Goal: Task Accomplishment & Management: Use online tool/utility

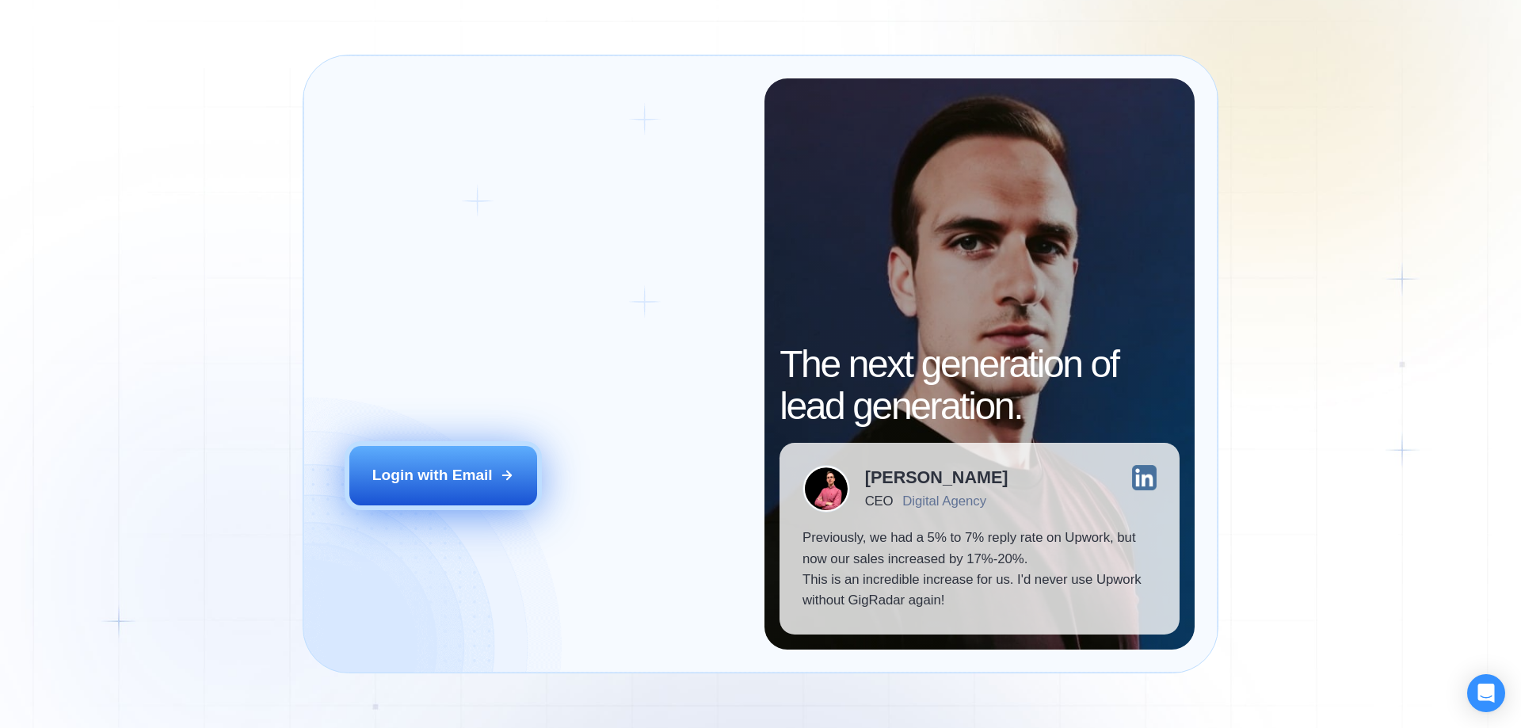
click at [459, 464] on button "Login with Email" at bounding box center [443, 475] width 189 height 59
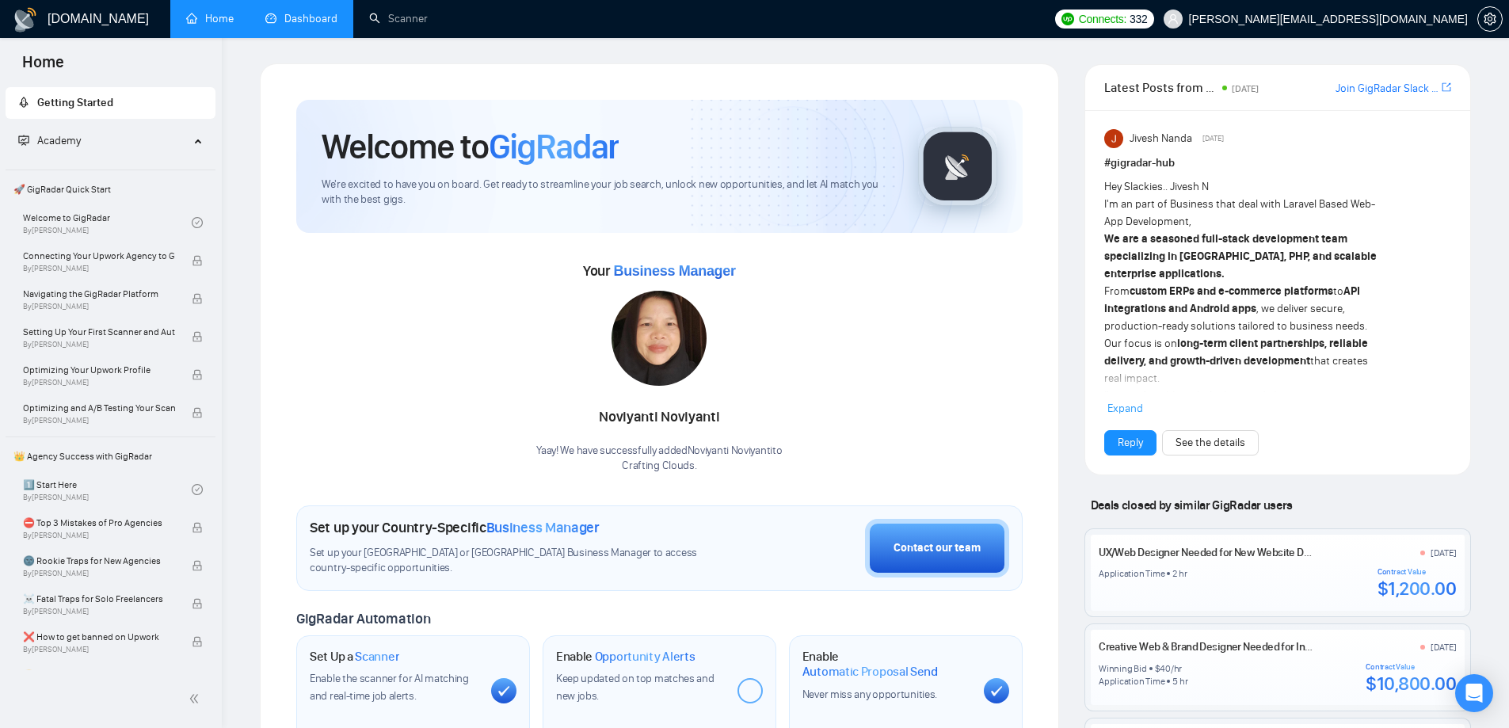
click at [307, 13] on link "Dashboard" at bounding box center [301, 18] width 72 height 13
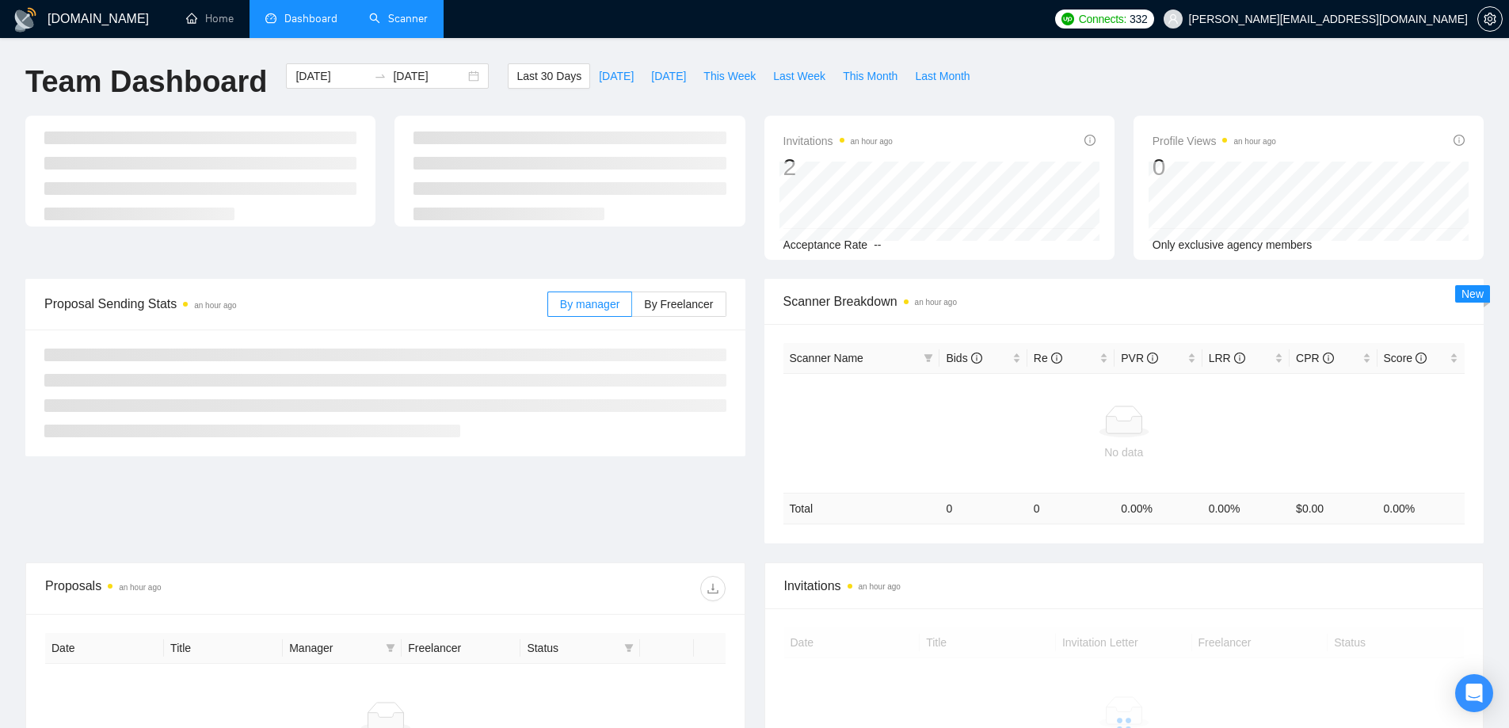
click at [402, 23] on link "Scanner" at bounding box center [398, 18] width 59 height 13
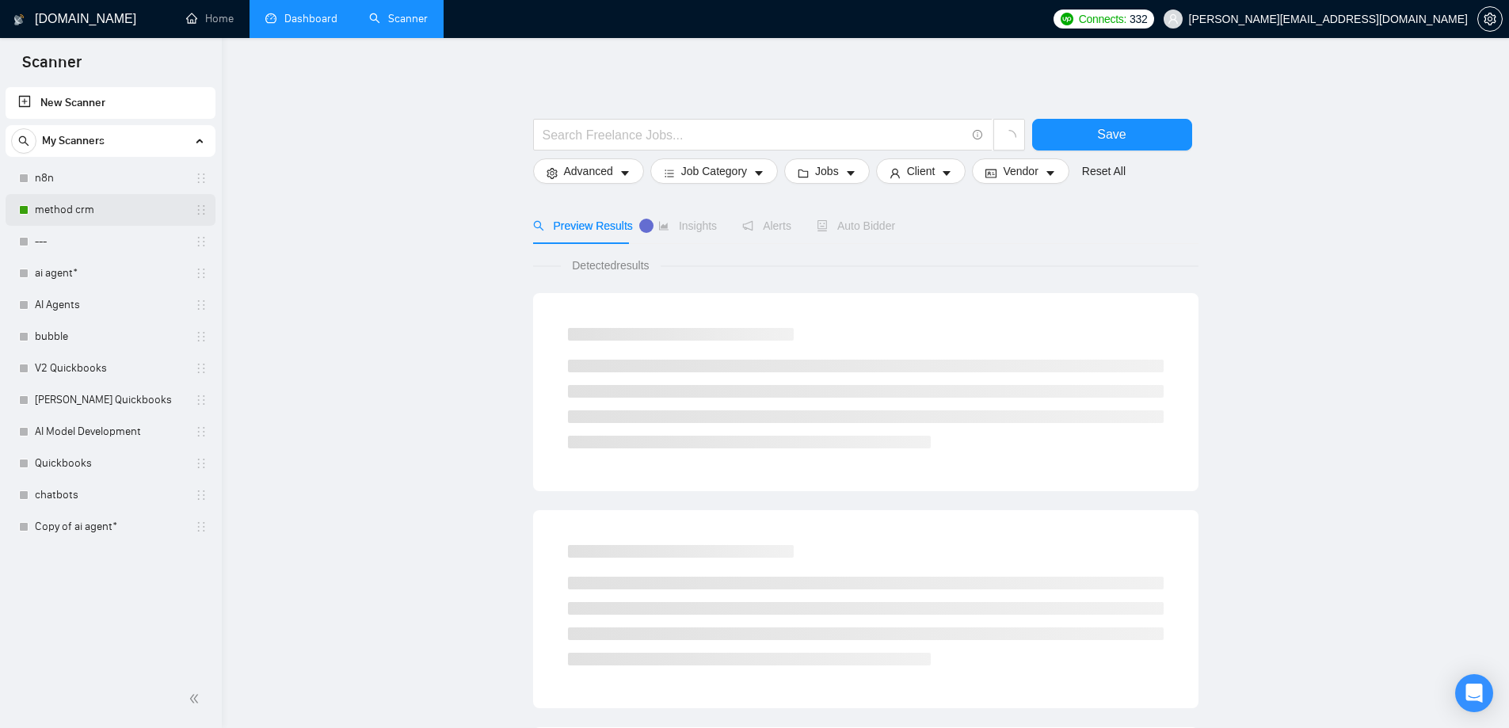
click at [64, 211] on link "method crm" at bounding box center [110, 210] width 150 height 32
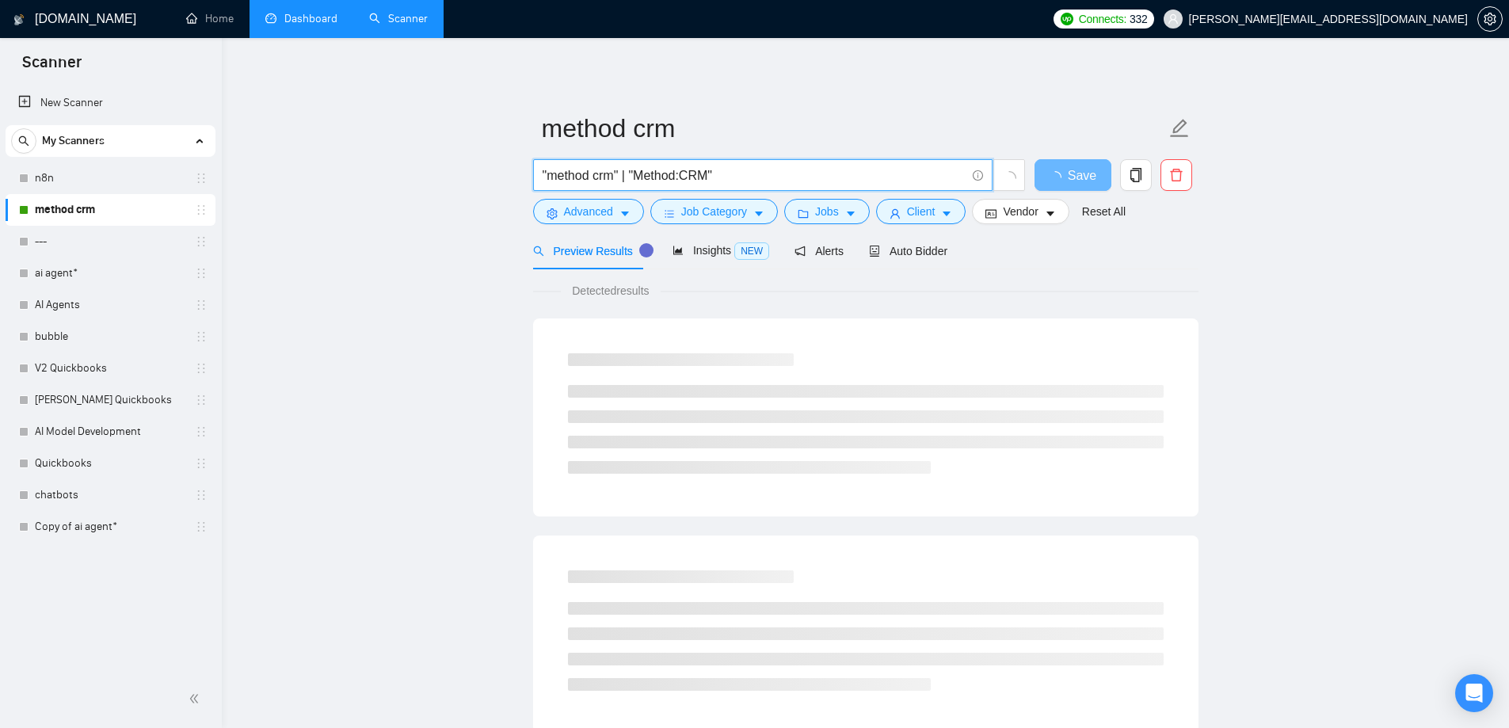
click at [756, 171] on input ""method crm" | "Method:CRM"" at bounding box center [754, 176] width 423 height 20
click at [742, 173] on input ""method crm" | "Method:CRM" | "Method.me"" at bounding box center [754, 176] width 423 height 20
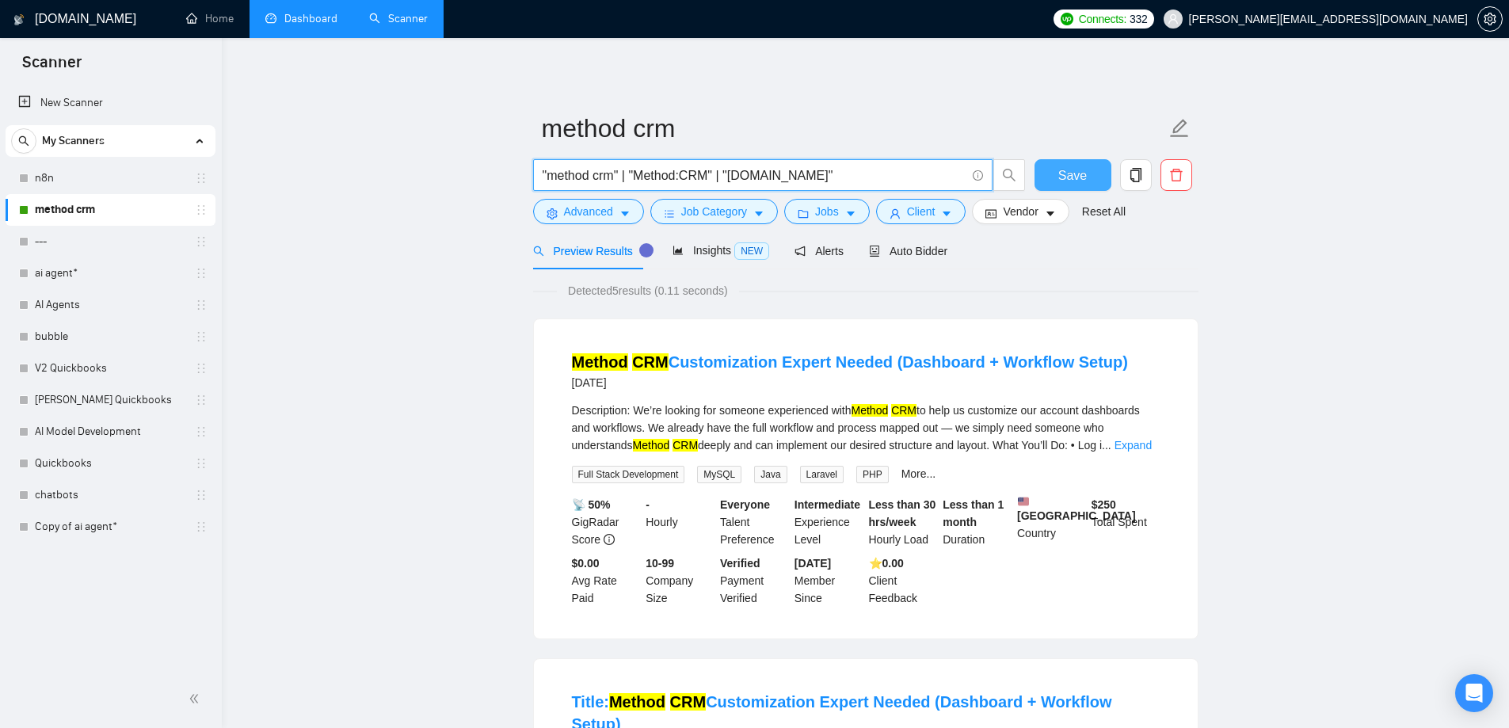
click at [1067, 171] on span "Save" at bounding box center [1072, 176] width 29 height 20
click at [1083, 181] on span "Save" at bounding box center [1072, 176] width 29 height 20
click at [741, 174] on input ""method crm" | "Method:CRM" | "method.me"" at bounding box center [754, 176] width 423 height 20
type input ""method crm" | "Method:CRM" | "Method.me""
click at [822, 177] on input ""method crm" | "Method:CRM" | "Method.me"" at bounding box center [754, 176] width 423 height 20
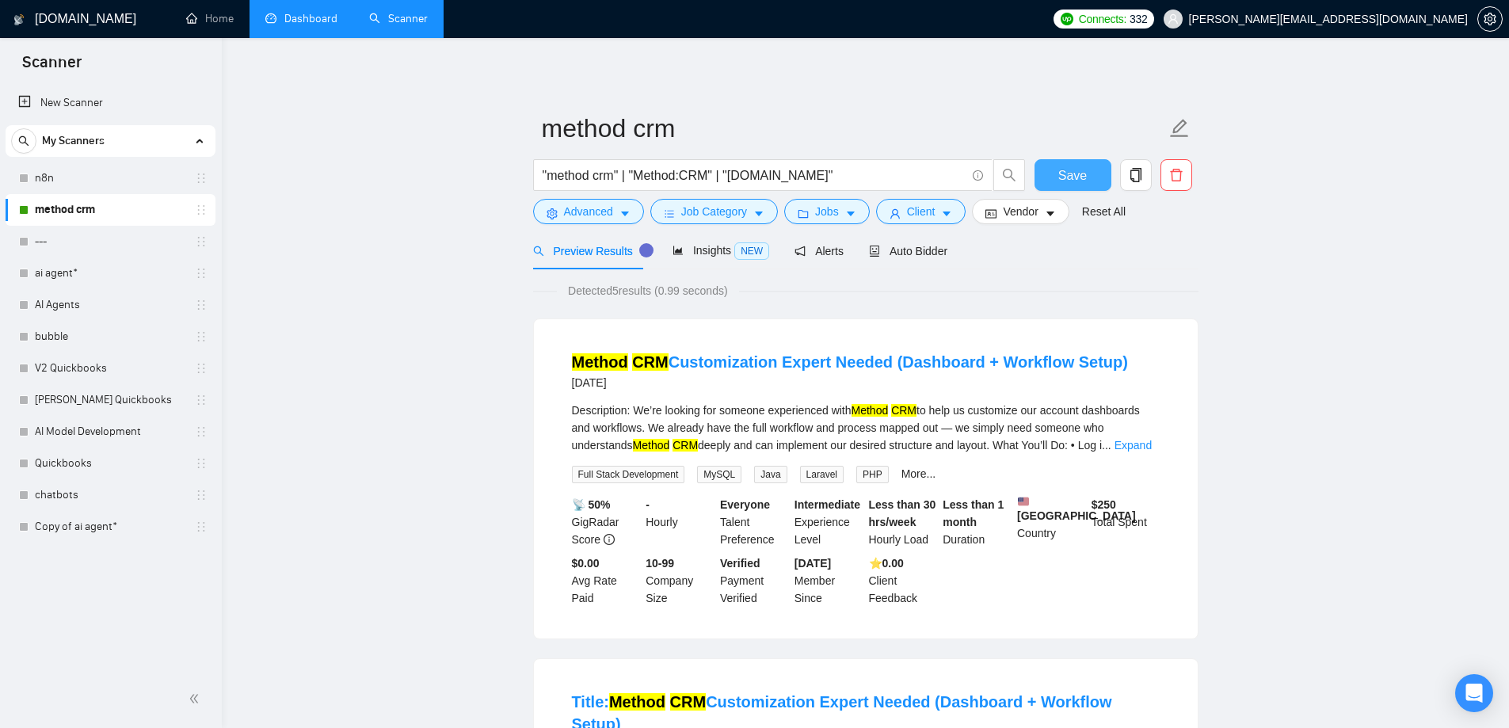
click at [1094, 177] on button "Save" at bounding box center [1072, 175] width 77 height 32
click at [871, 250] on icon "robot" at bounding box center [874, 251] width 11 height 11
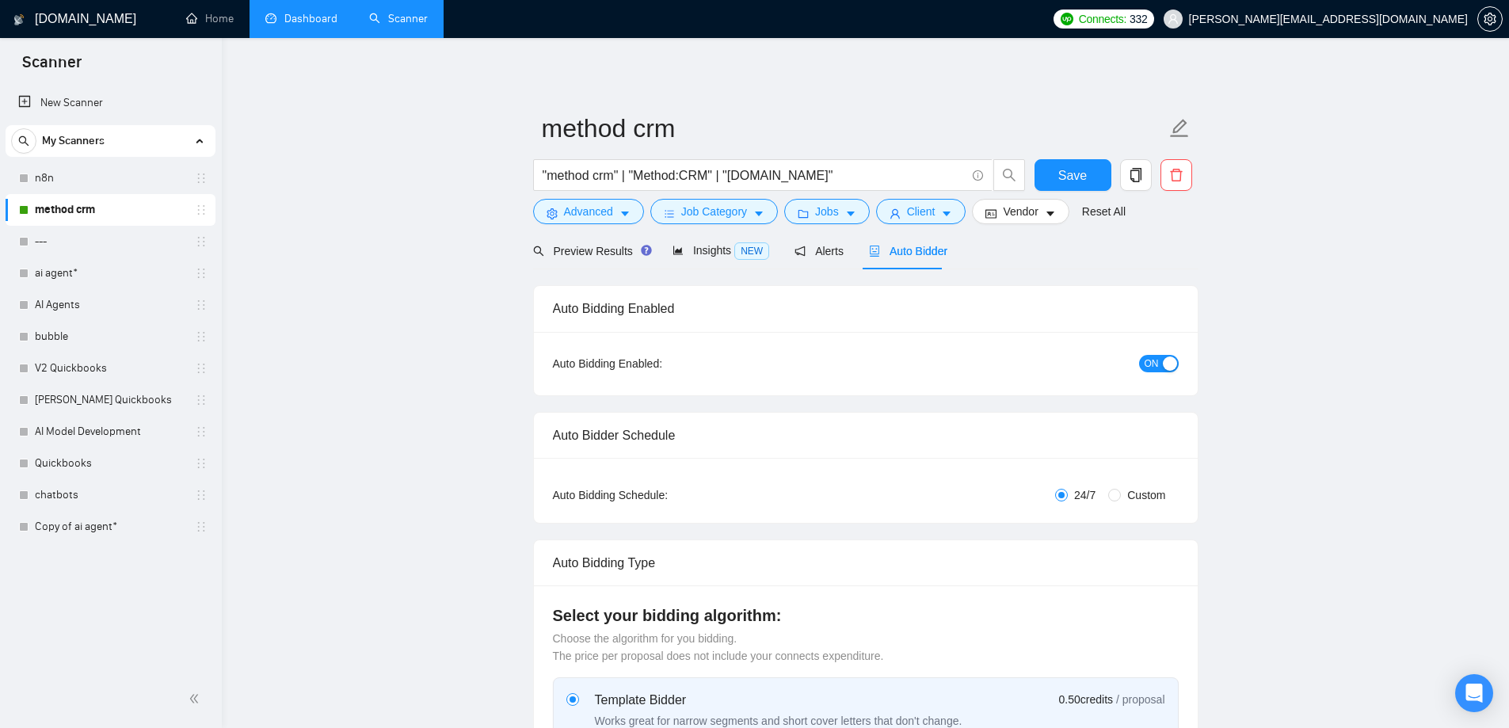
checkbox input "true"
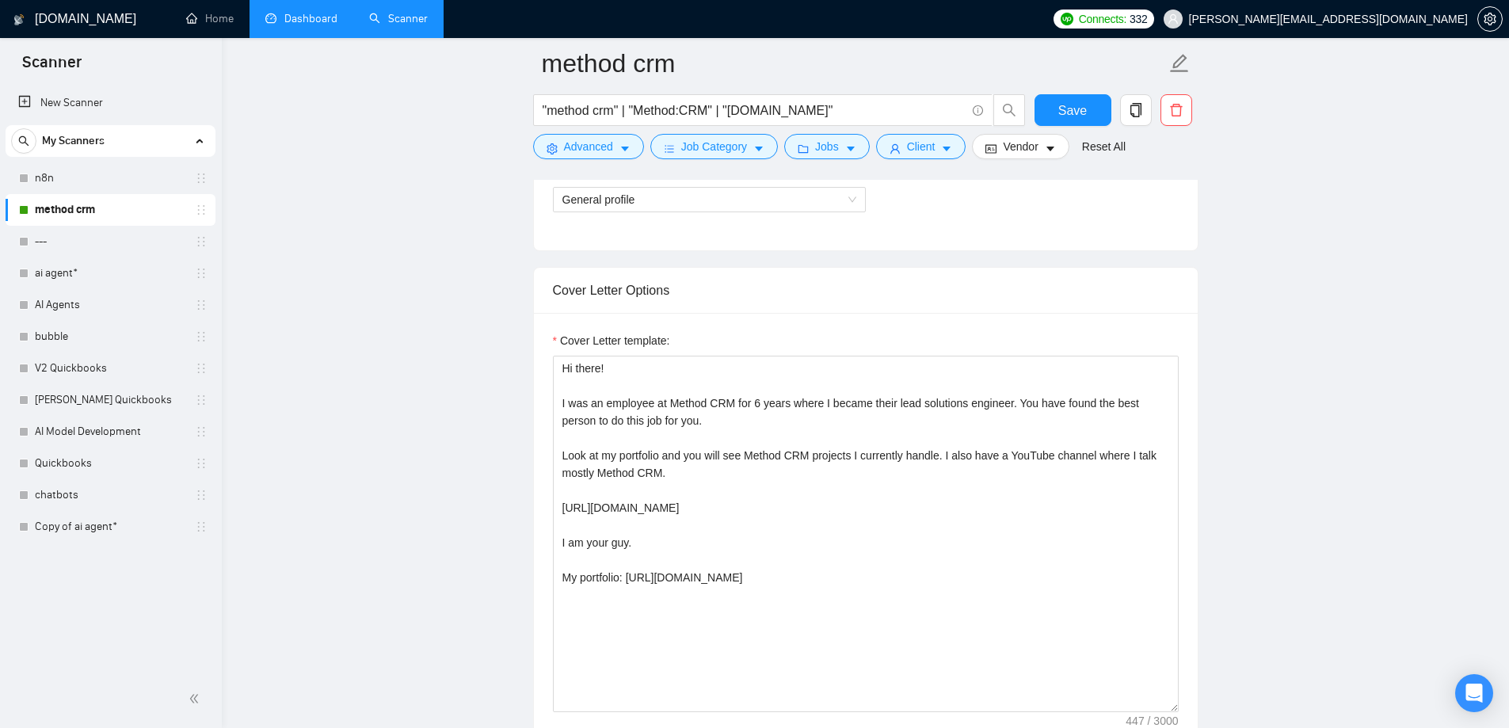
scroll to position [1030, 0]
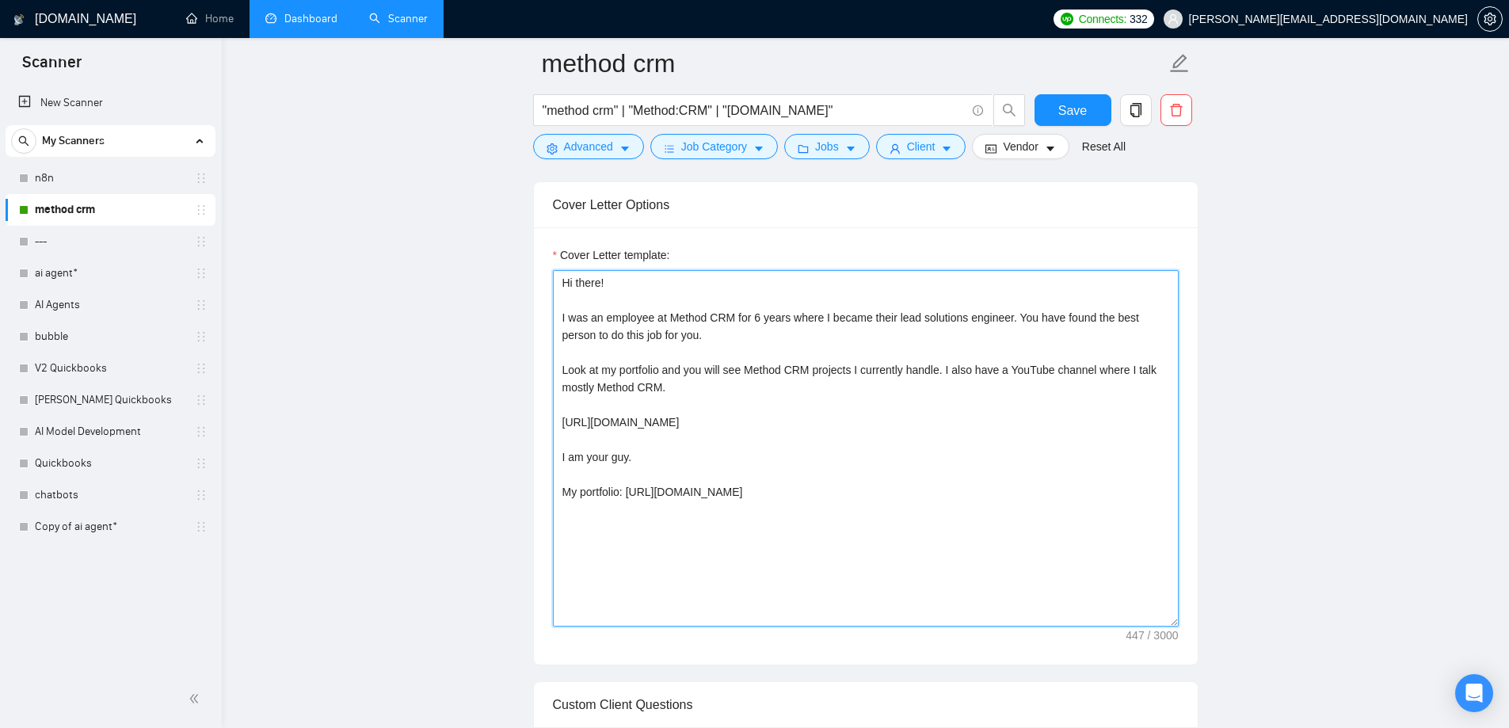
drag, startPoint x: 1079, startPoint y: 492, endPoint x: 552, endPoint y: 282, distance: 567.0
click at [553, 282] on textarea "Hi there! I was an employee at Method CRM for 6 years where I became their lead…" at bounding box center [866, 448] width 626 height 356
click at [912, 436] on textarea "Hi there! I was an employee at Method CRM for 6 years where I became their lead…" at bounding box center [866, 448] width 626 height 356
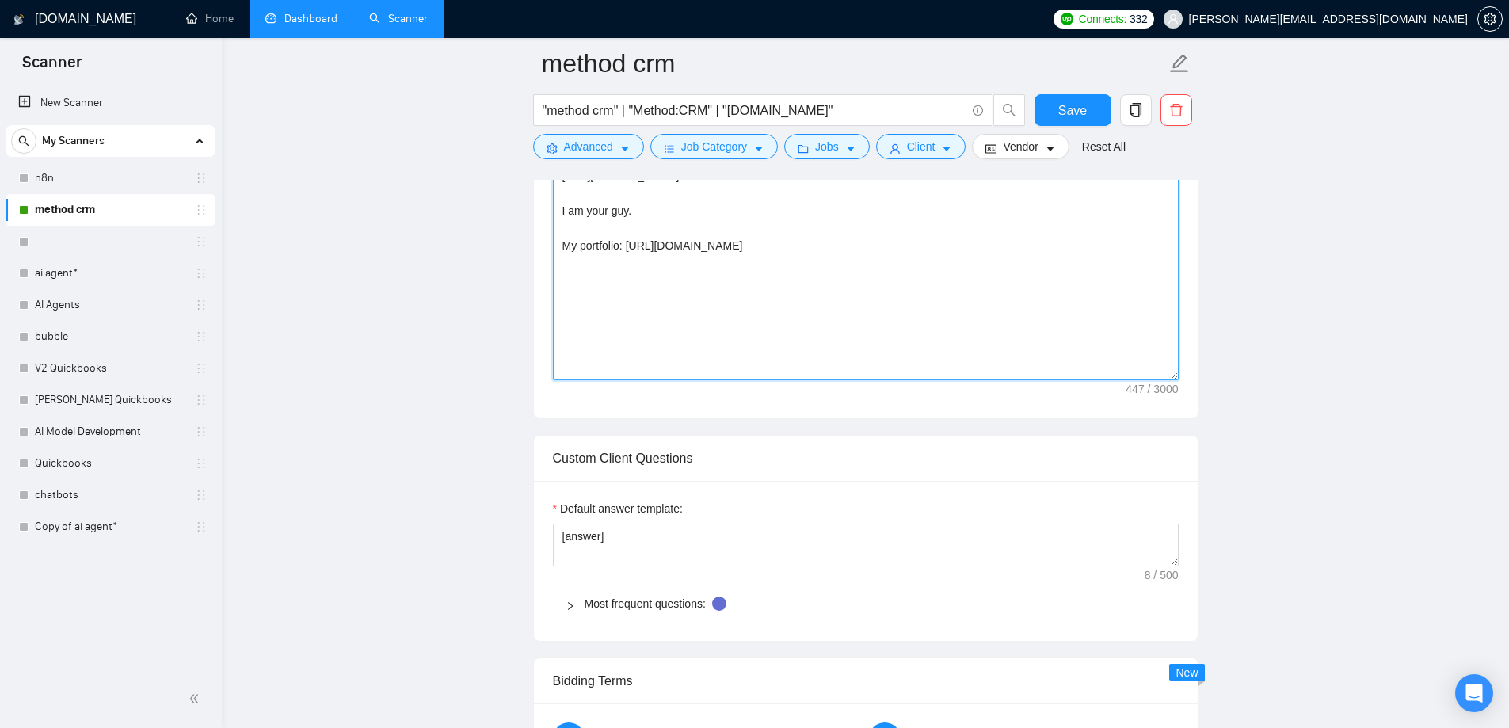
scroll to position [1109, 0]
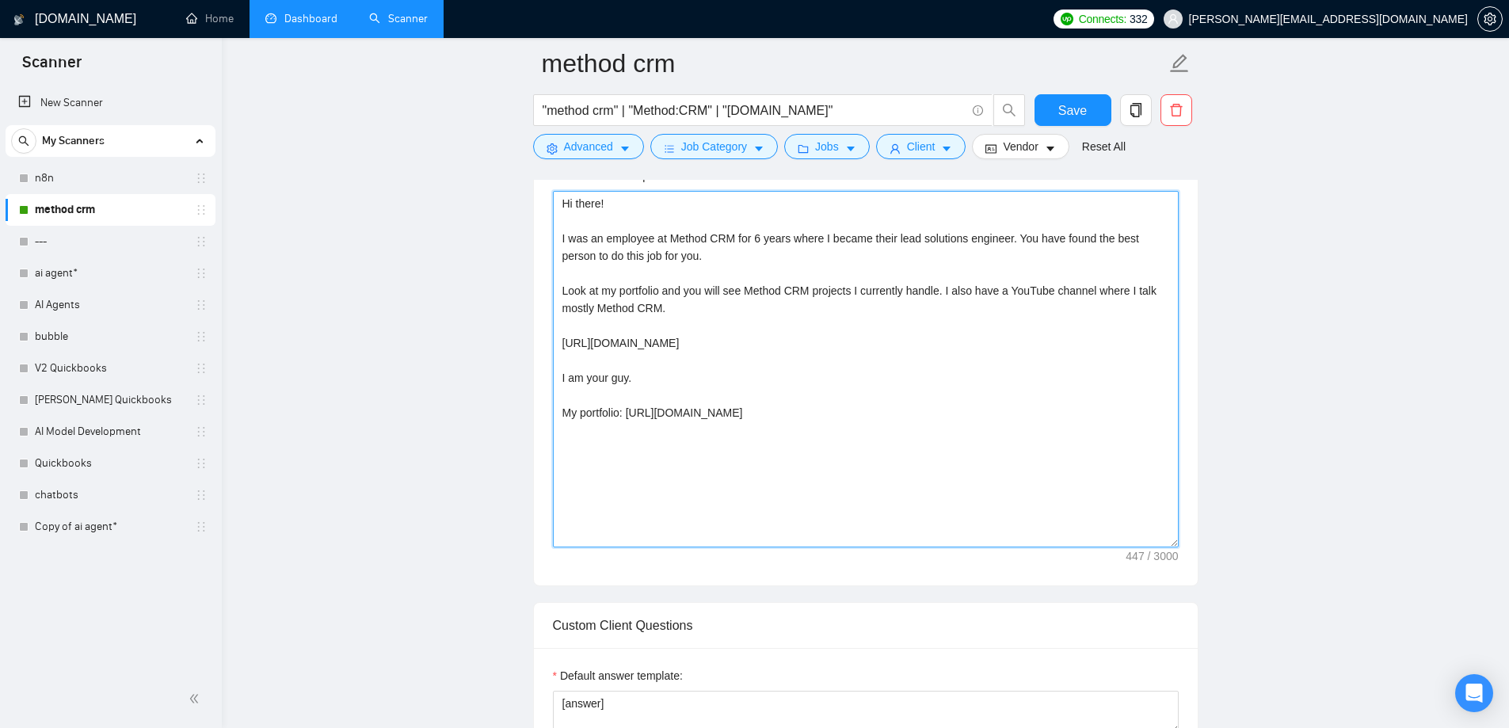
drag, startPoint x: 1077, startPoint y: 416, endPoint x: 493, endPoint y: 196, distance: 623.9
click at [823, 111] on input ""method crm" | "Method:CRM" | "Method.me"" at bounding box center [754, 111] width 423 height 20
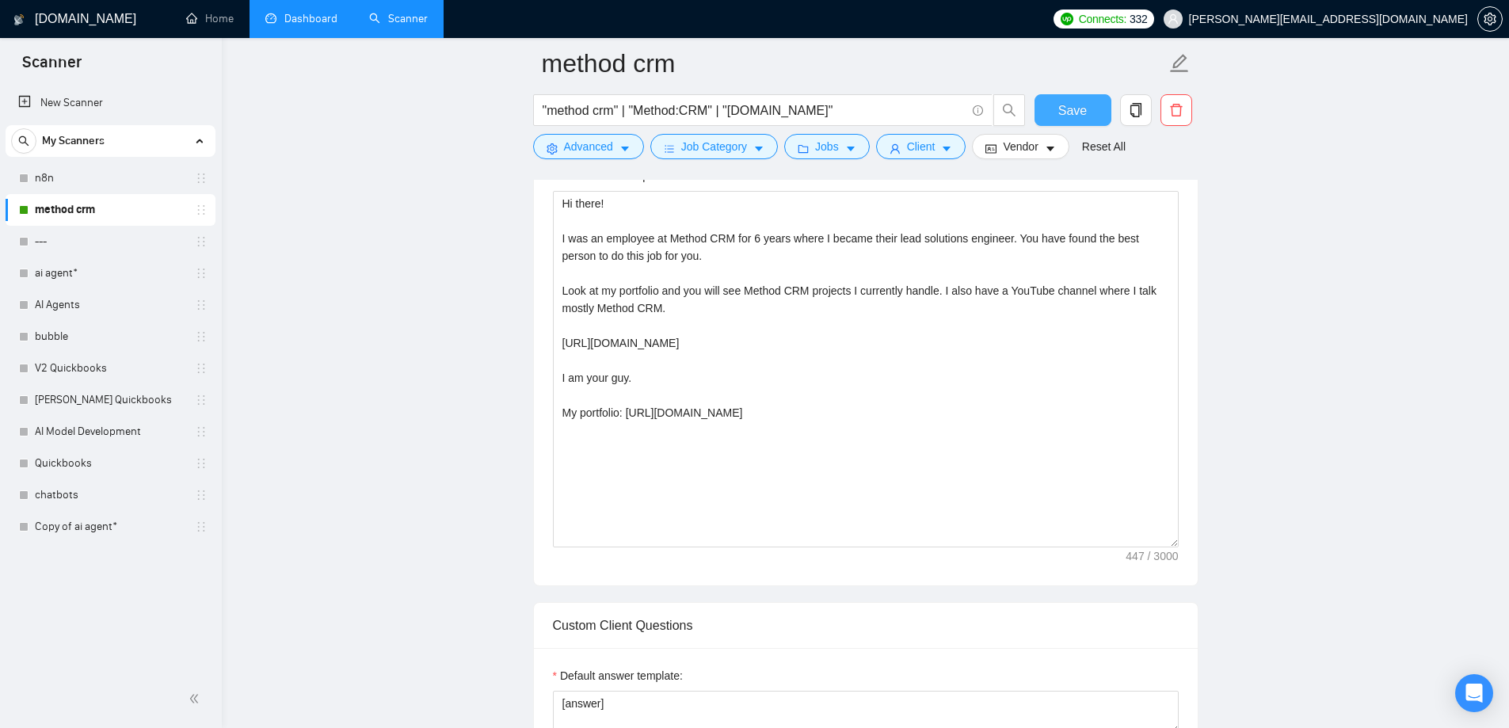
click at [1071, 112] on span "Save" at bounding box center [1072, 111] width 29 height 20
click at [101, 201] on link "method crm" at bounding box center [110, 210] width 150 height 32
click at [108, 177] on link "n8n" at bounding box center [110, 178] width 150 height 32
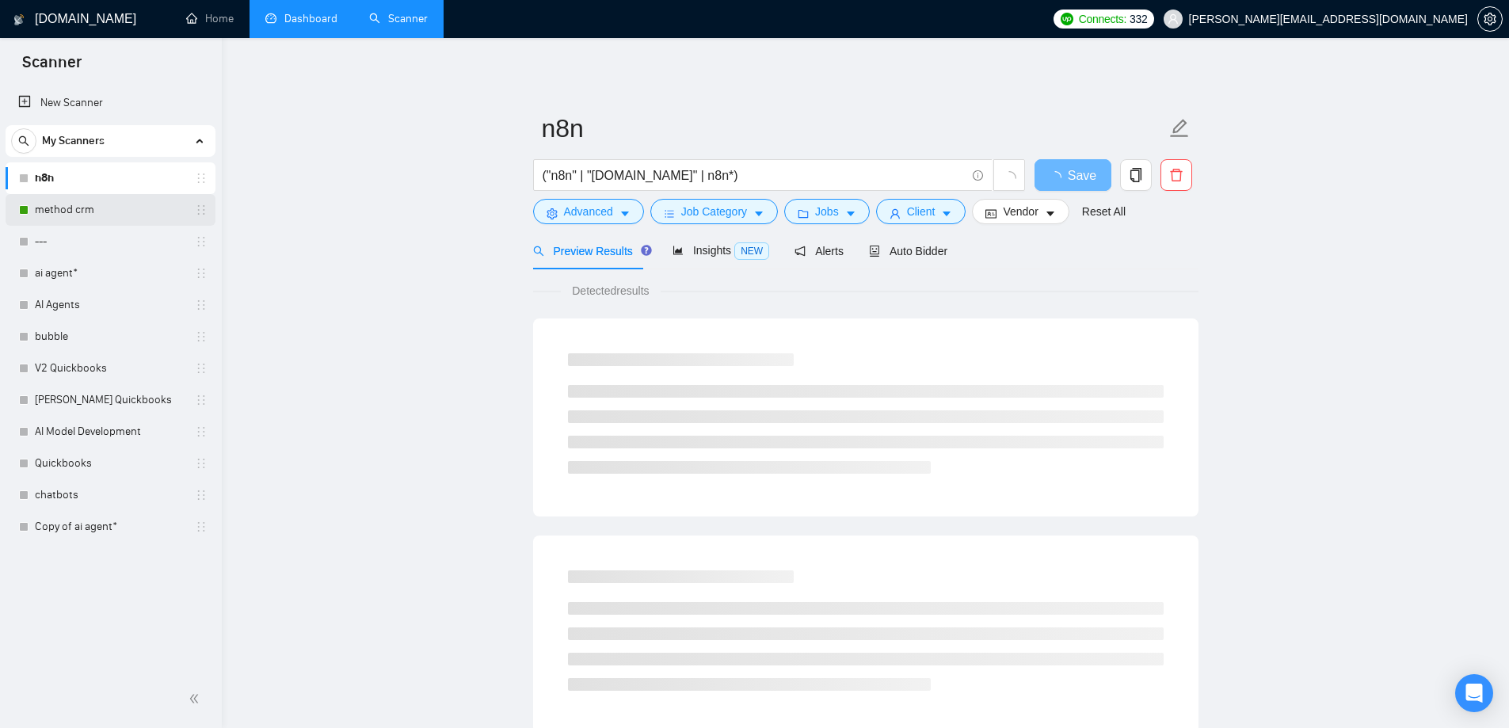
click at [106, 208] on link "method crm" at bounding box center [110, 210] width 150 height 32
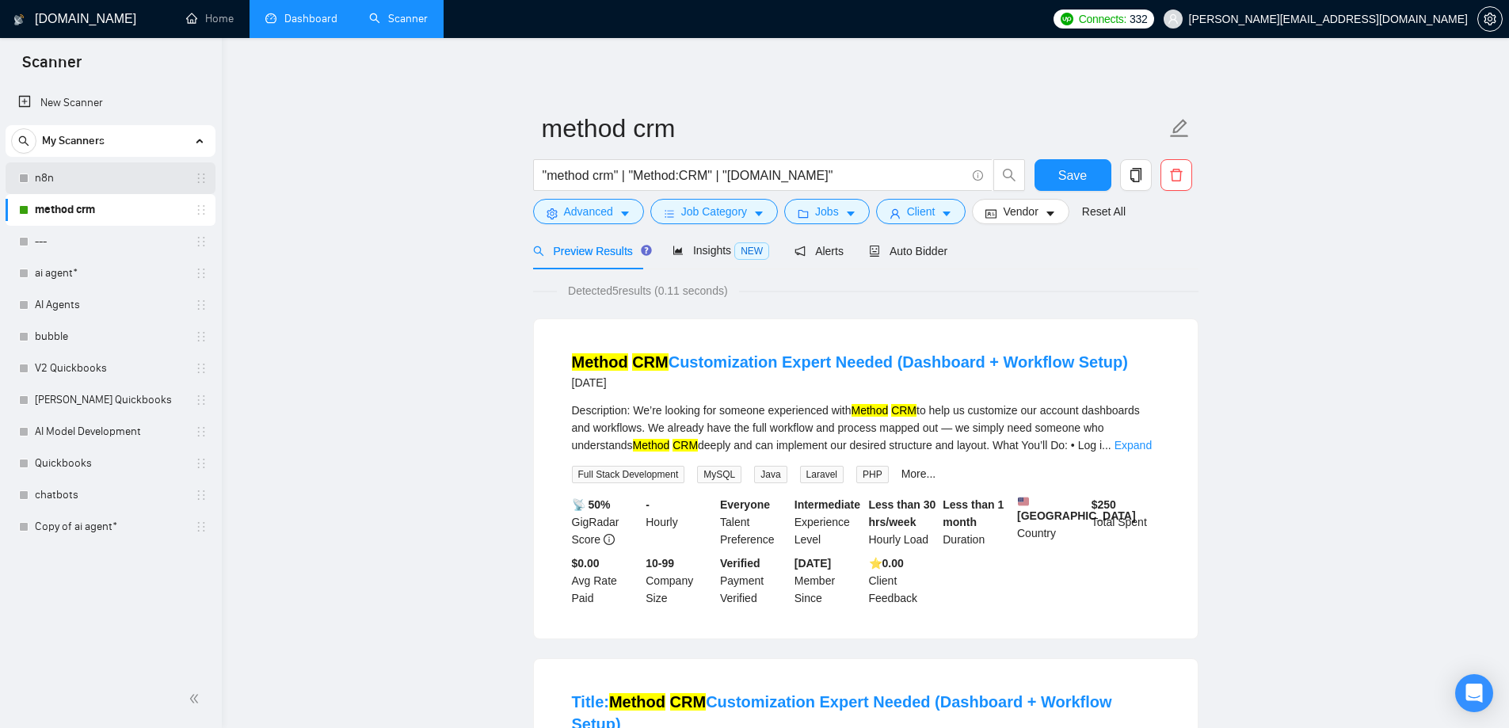
click at [113, 181] on link "n8n" at bounding box center [110, 178] width 150 height 32
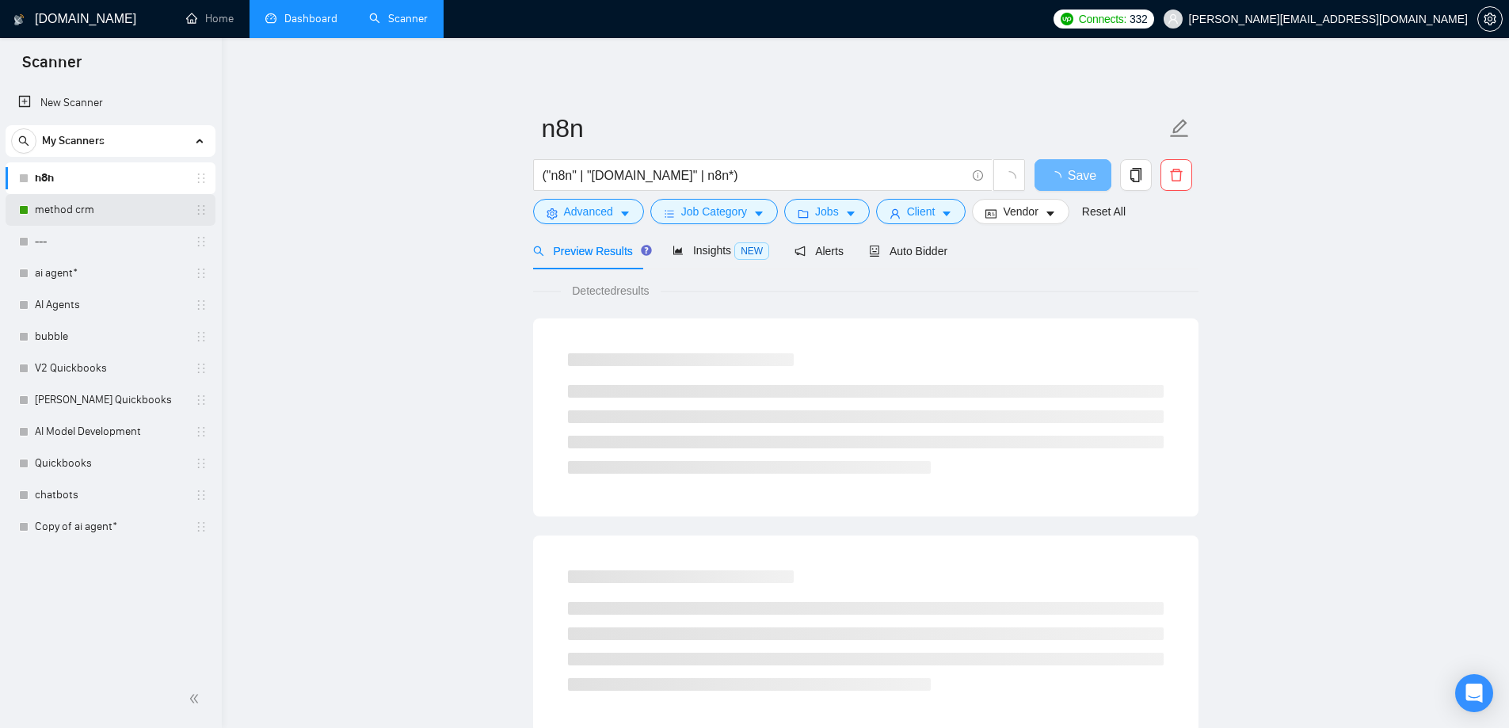
click at [116, 211] on link "method crm" at bounding box center [110, 210] width 150 height 32
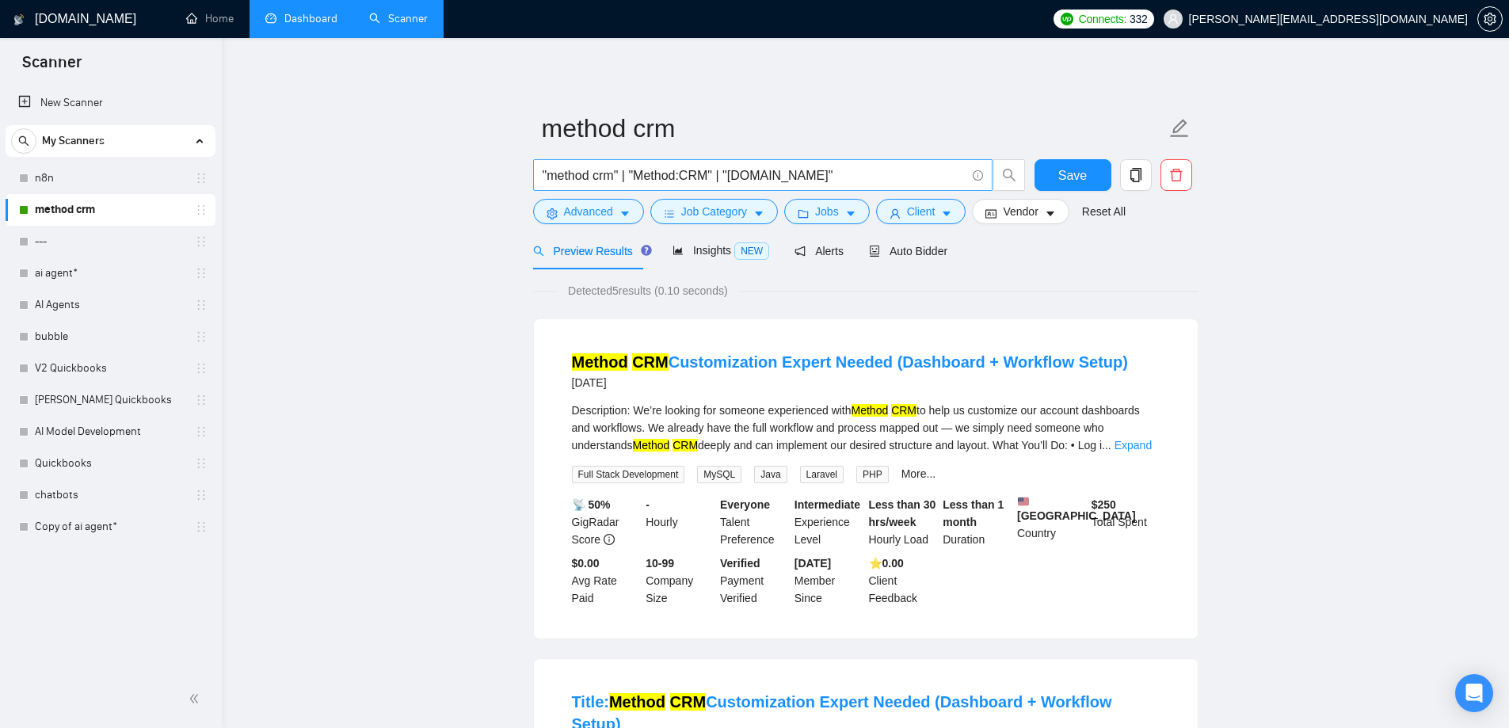
click at [826, 173] on input ""method crm" | "Method:CRM" | "Method.me"" at bounding box center [754, 176] width 423 height 20
click at [541, 173] on span ""method crm" | "Method:CRM" | "Method.me")" at bounding box center [762, 175] width 459 height 32
click at [543, 173] on input ""method crm" | "Method:CRM" | "Method.me")" at bounding box center [754, 176] width 423 height 20
type input "("method crm" | "Method:CRM" | "Method.me")"
click at [1059, 170] on span "Save" at bounding box center [1072, 176] width 29 height 20
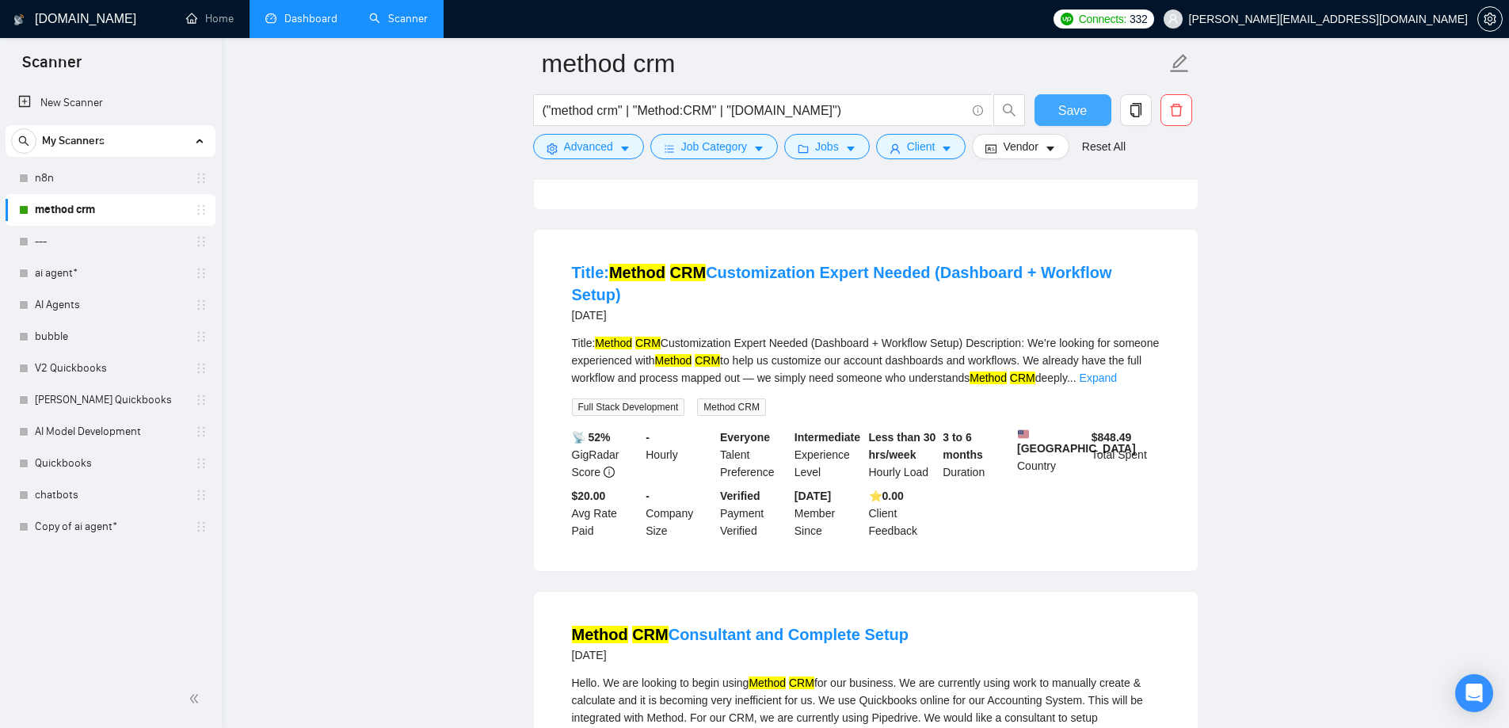
scroll to position [158, 0]
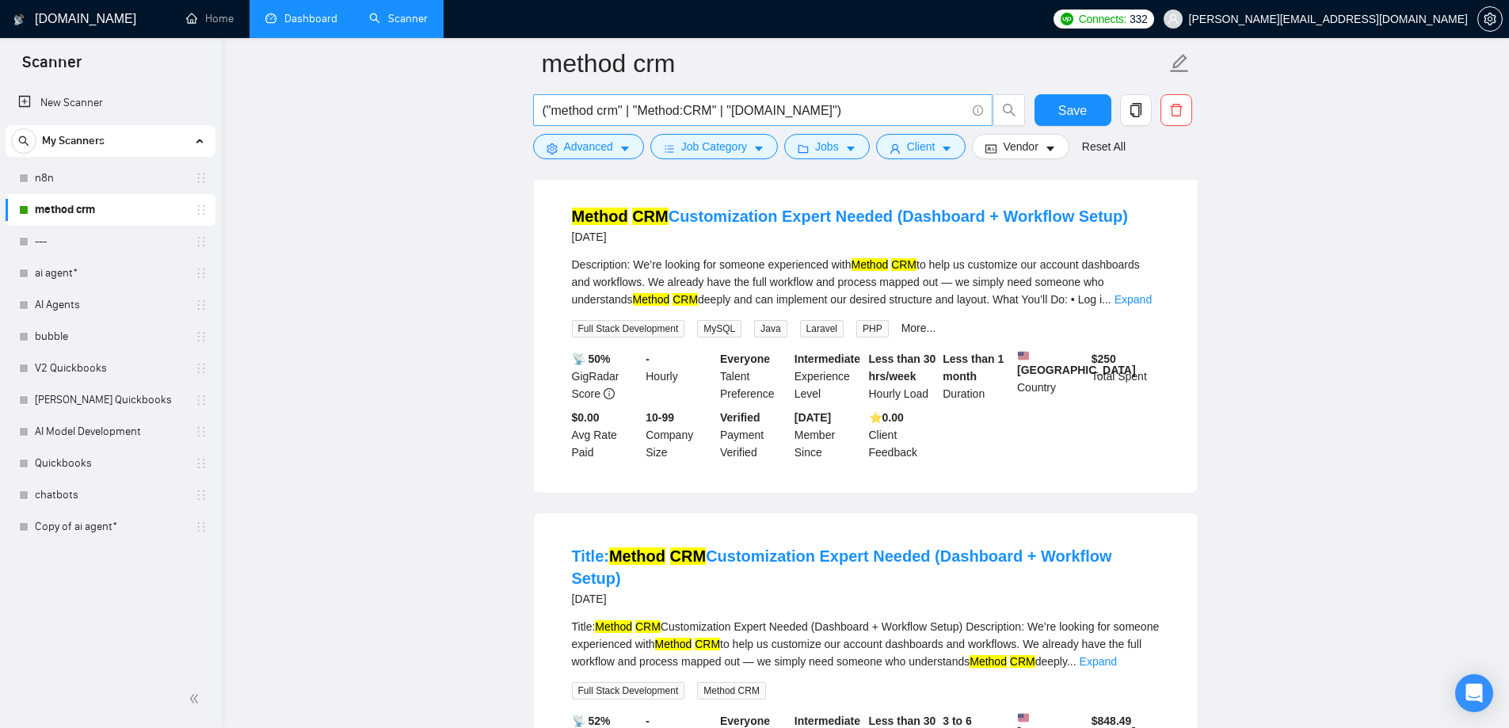
click at [732, 108] on input "("method crm" | "Method:CRM" | "Method.me")" at bounding box center [754, 111] width 423 height 20
click at [94, 278] on link "ai agent*" at bounding box center [110, 273] width 150 height 32
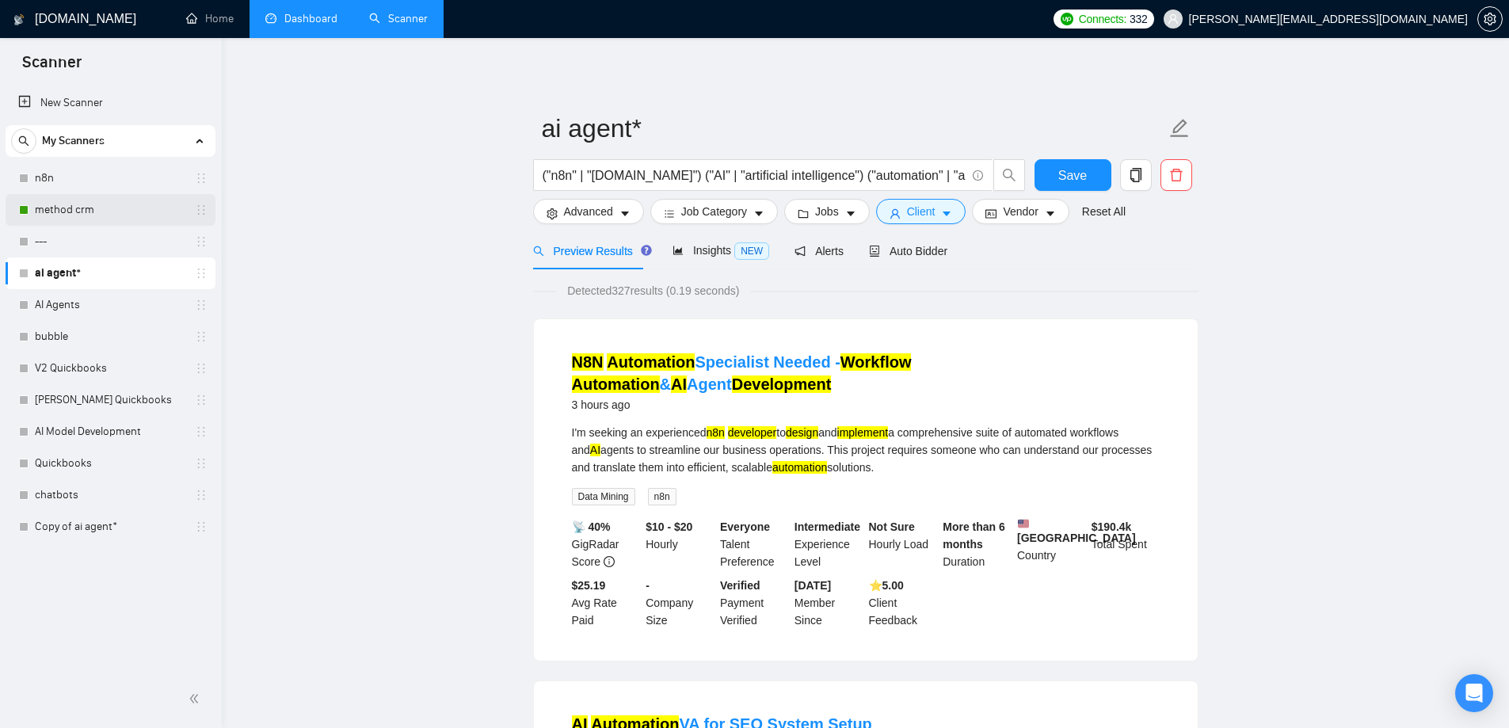
click at [61, 202] on link "method crm" at bounding box center [110, 210] width 150 height 32
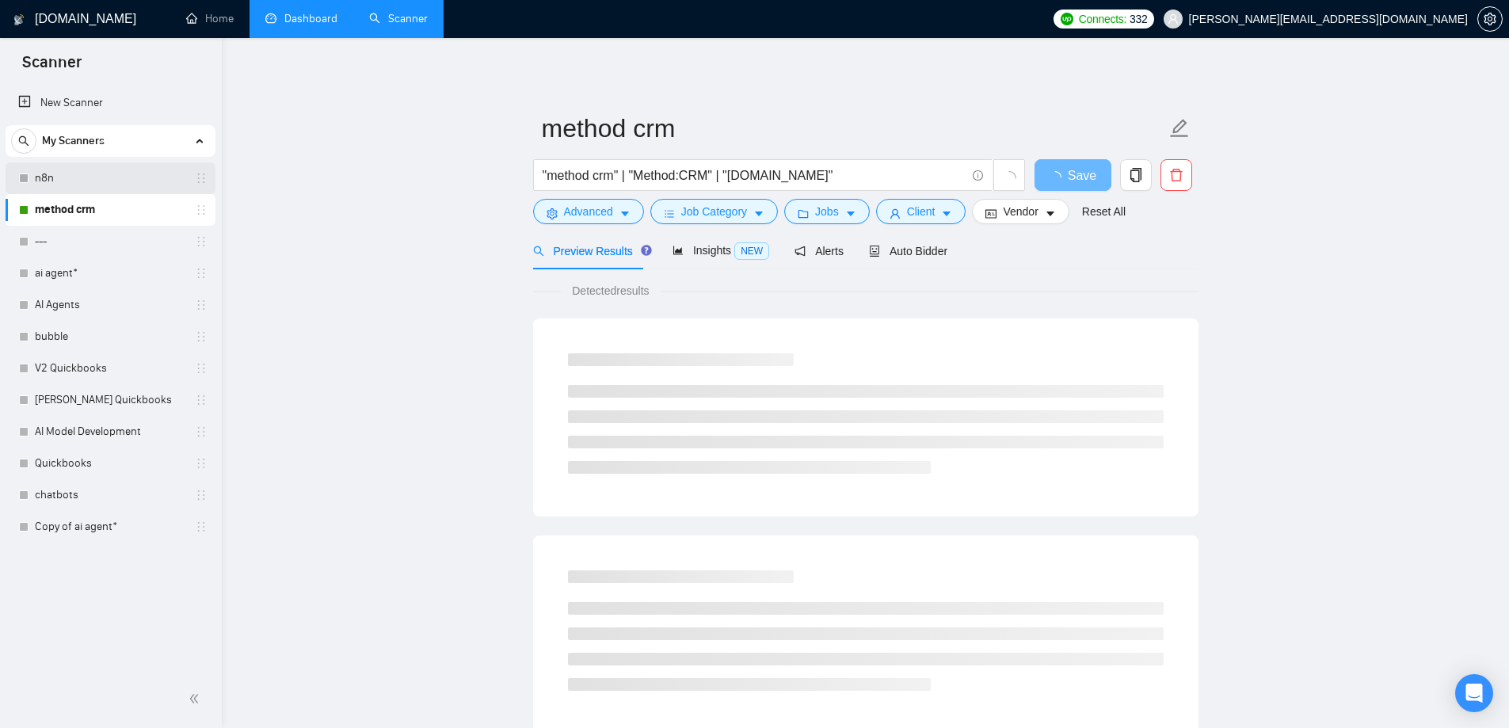
click at [56, 165] on link "n8n" at bounding box center [110, 178] width 150 height 32
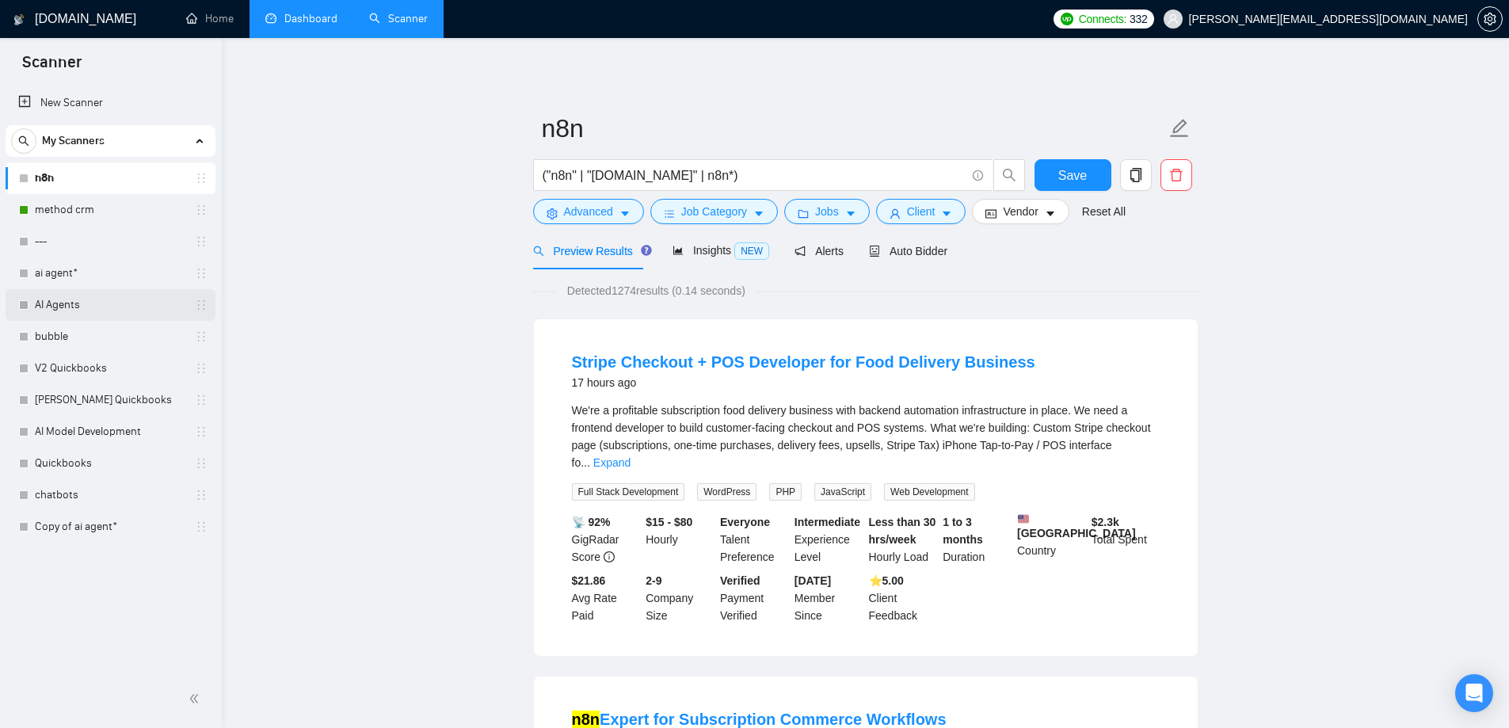
click at [76, 302] on link "AI Agents" at bounding box center [110, 305] width 150 height 32
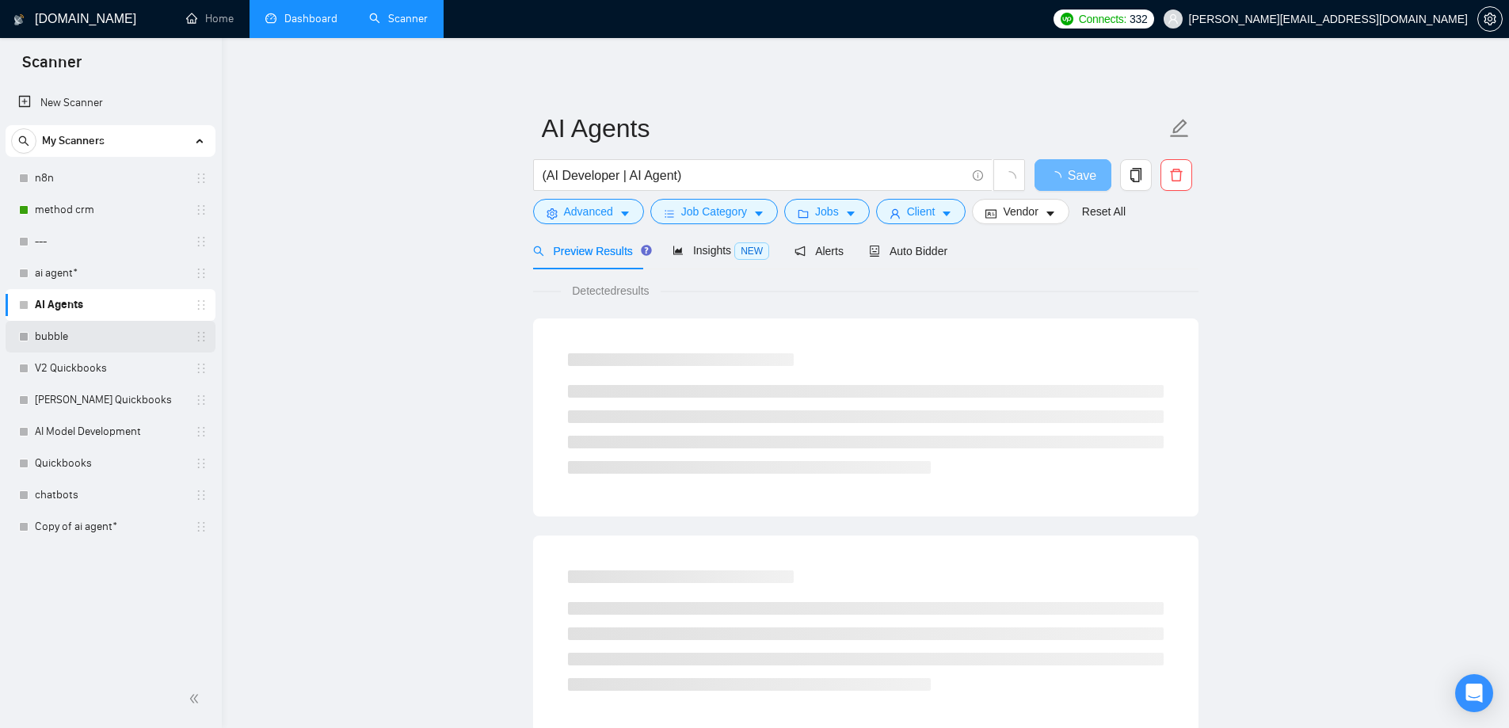
click at [72, 329] on link "bubble" at bounding box center [110, 337] width 150 height 32
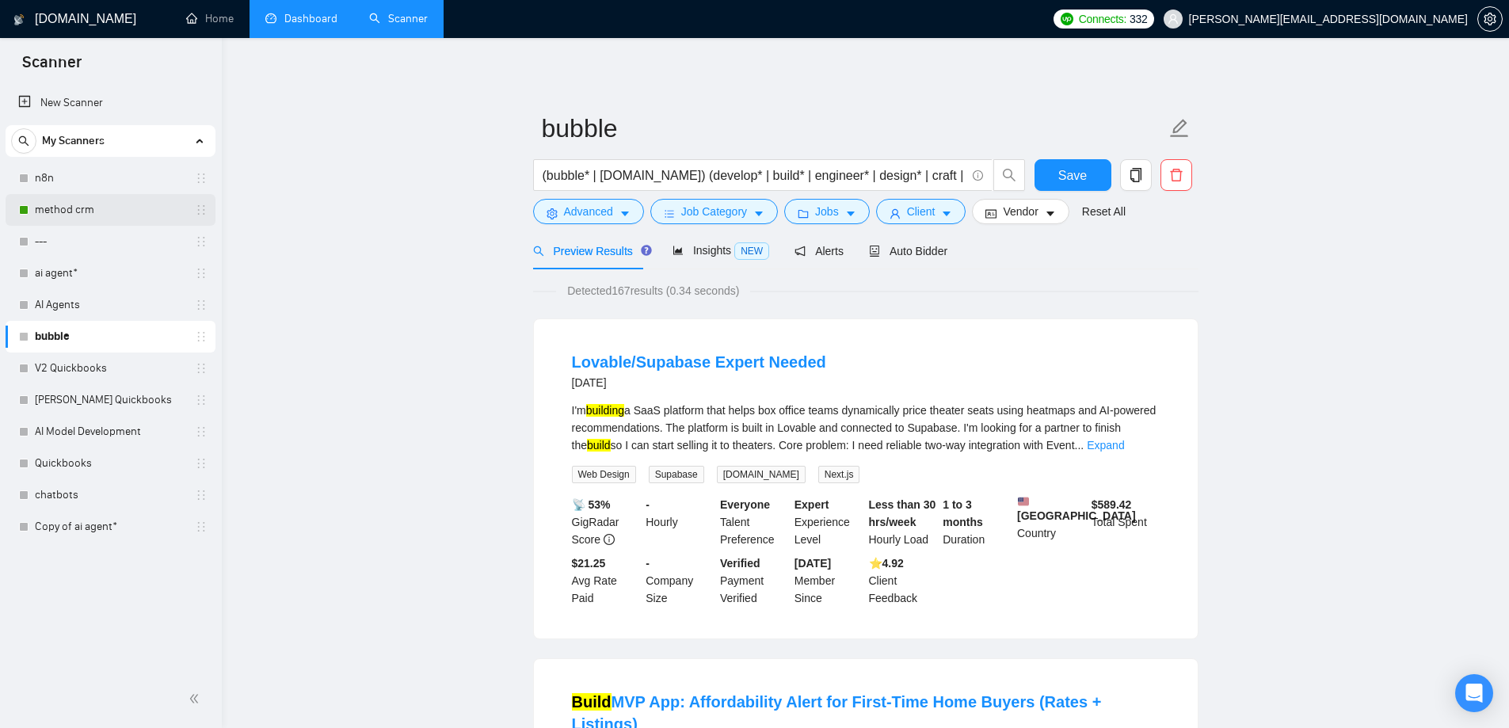
click at [84, 201] on link "method crm" at bounding box center [110, 210] width 150 height 32
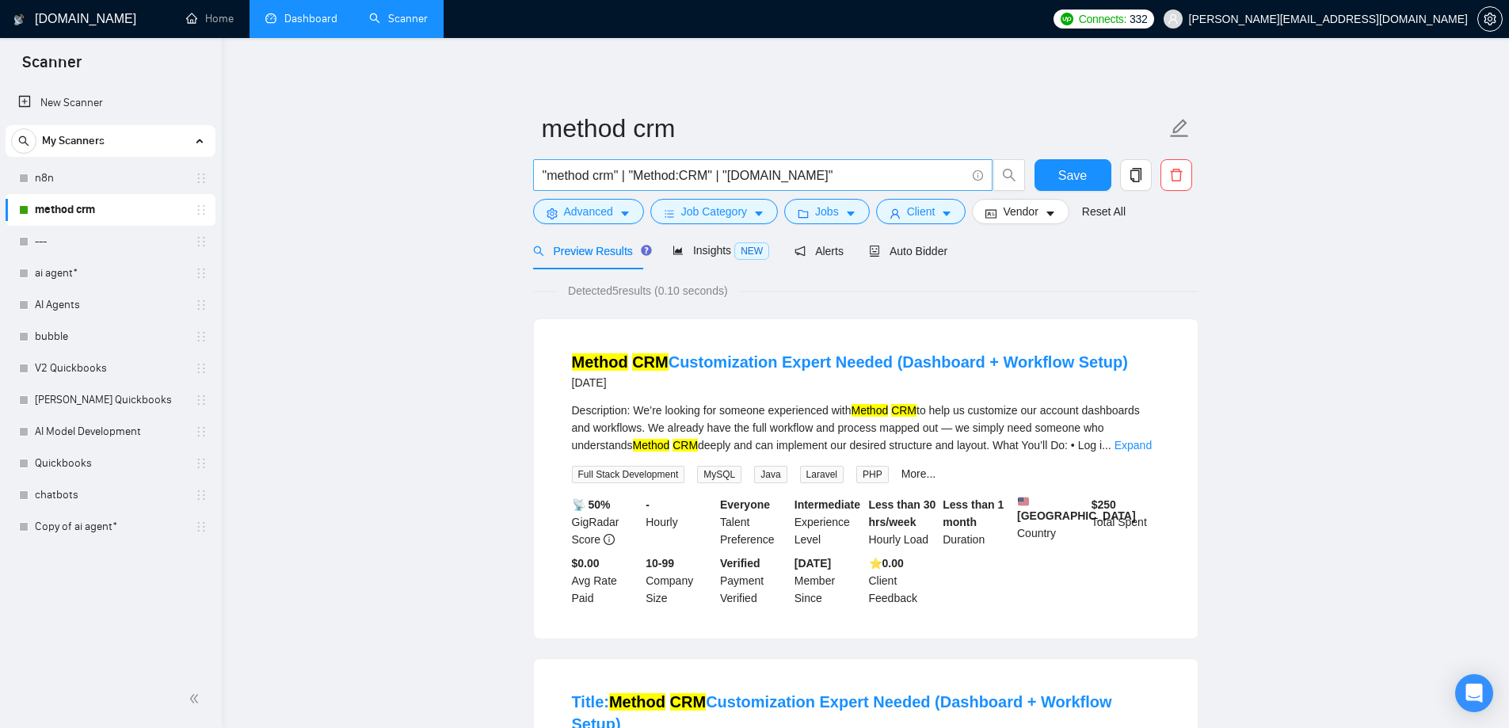
click at [730, 175] on input ""method crm" | "Method:CRM" | "Method.me"" at bounding box center [754, 176] width 423 height 20
click at [1069, 166] on span "Save" at bounding box center [1072, 176] width 29 height 20
click at [728, 177] on input ""method crm" | "Method:CRM" | "%Method.me"" at bounding box center [754, 176] width 423 height 20
click at [867, 171] on input ""method crm" | "Method:CRM" | %Method.me"" at bounding box center [754, 176] width 423 height 20
click at [1061, 166] on span "Save" at bounding box center [1072, 176] width 29 height 20
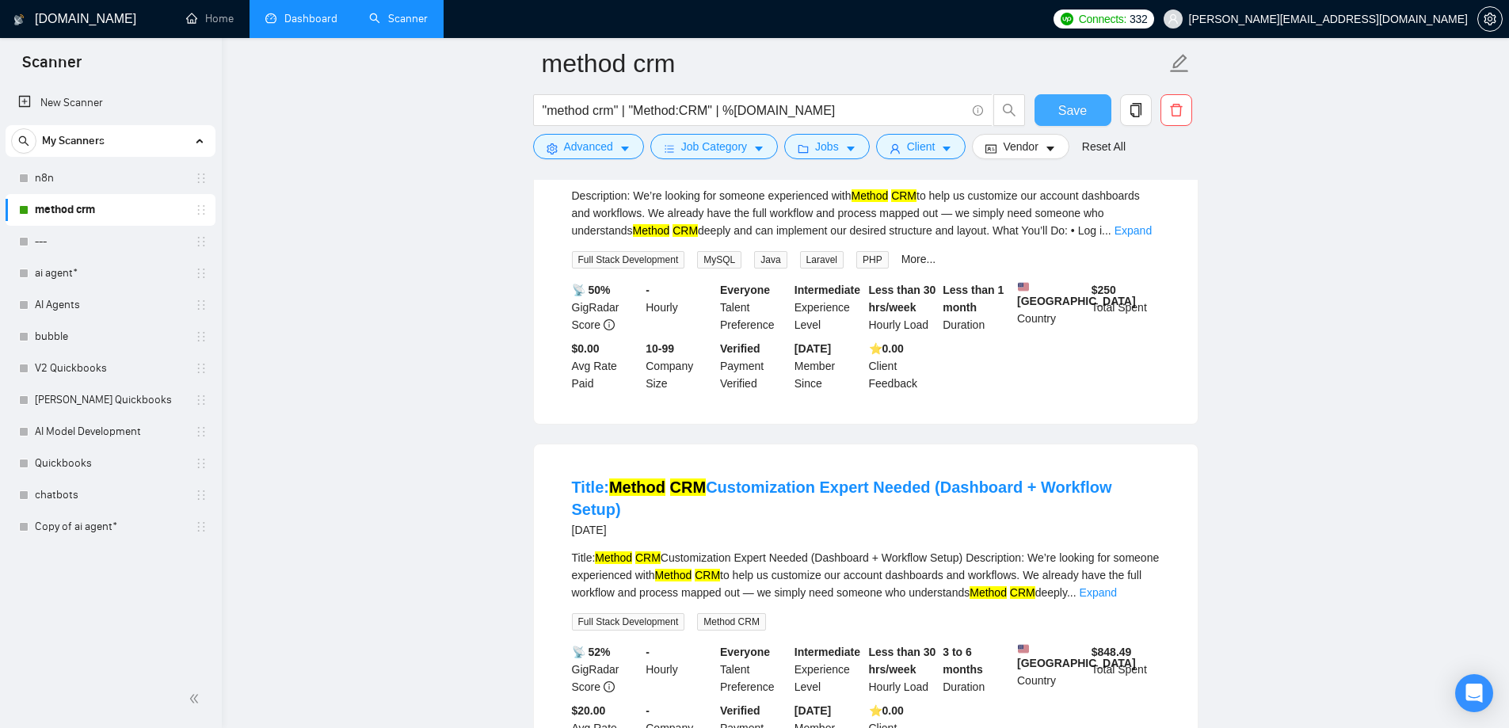
scroll to position [79, 0]
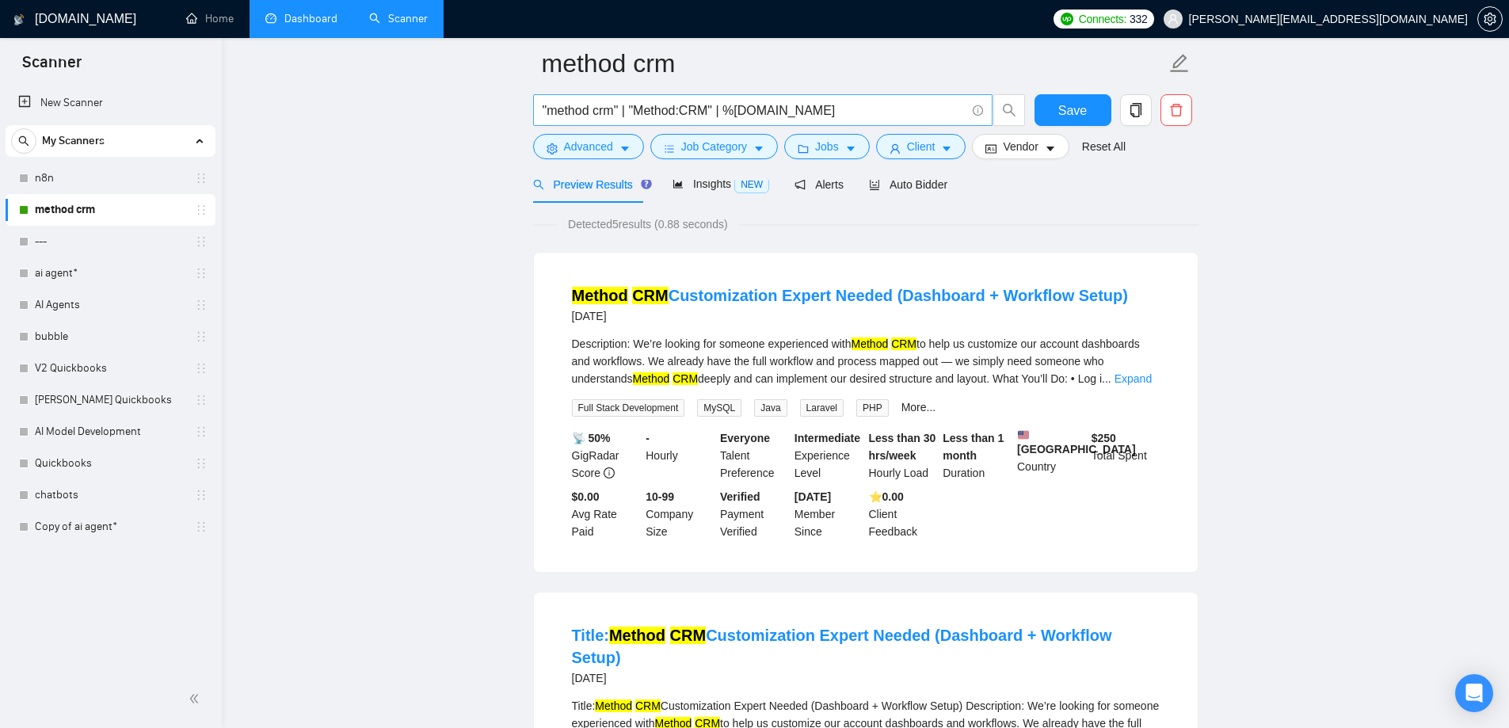
click at [733, 111] on input ""method crm" | "Method:CRM" | %Method.me" at bounding box center [754, 111] width 423 height 20
type input ""method crm" | "Method:CRM" | "Method.me""
click at [1088, 109] on button "Save" at bounding box center [1072, 110] width 77 height 32
click at [1069, 108] on span "Save" at bounding box center [1072, 111] width 29 height 20
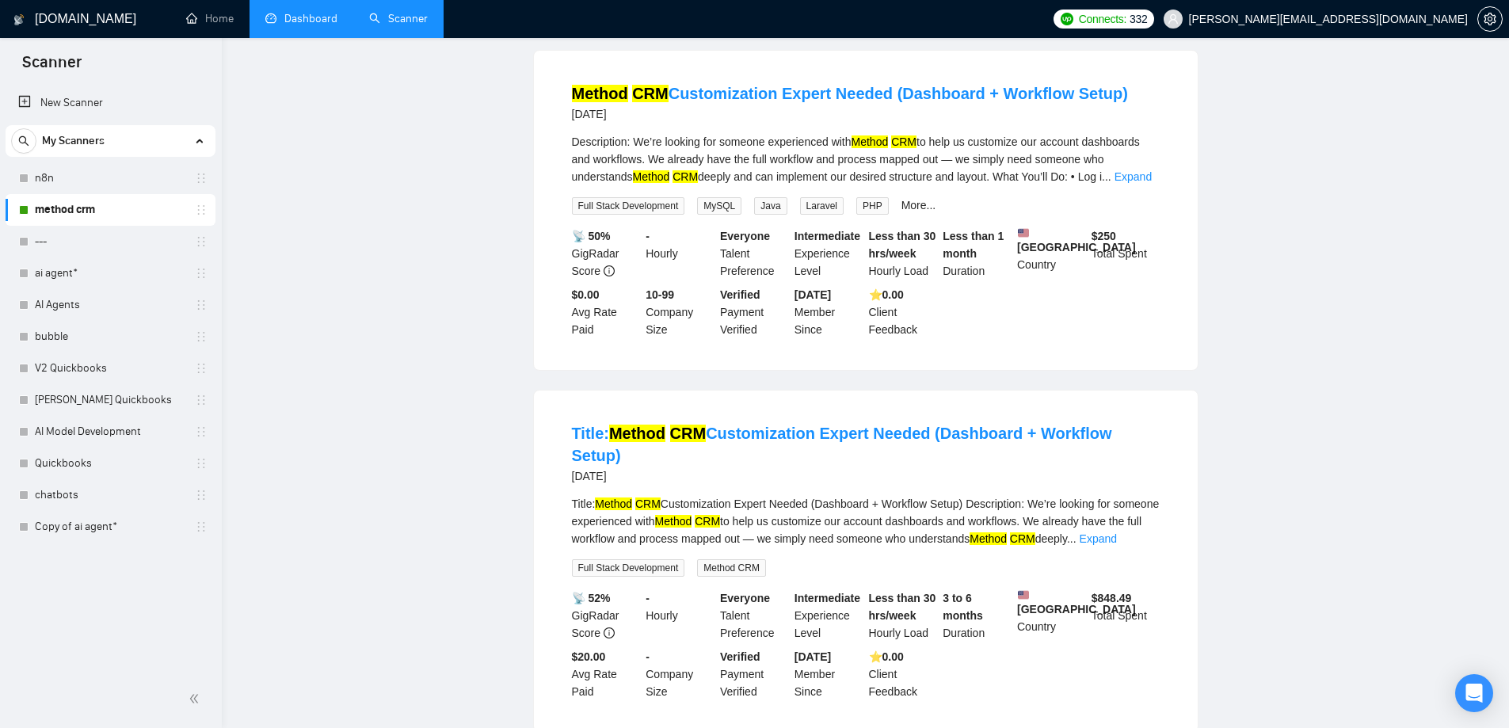
scroll to position [0, 0]
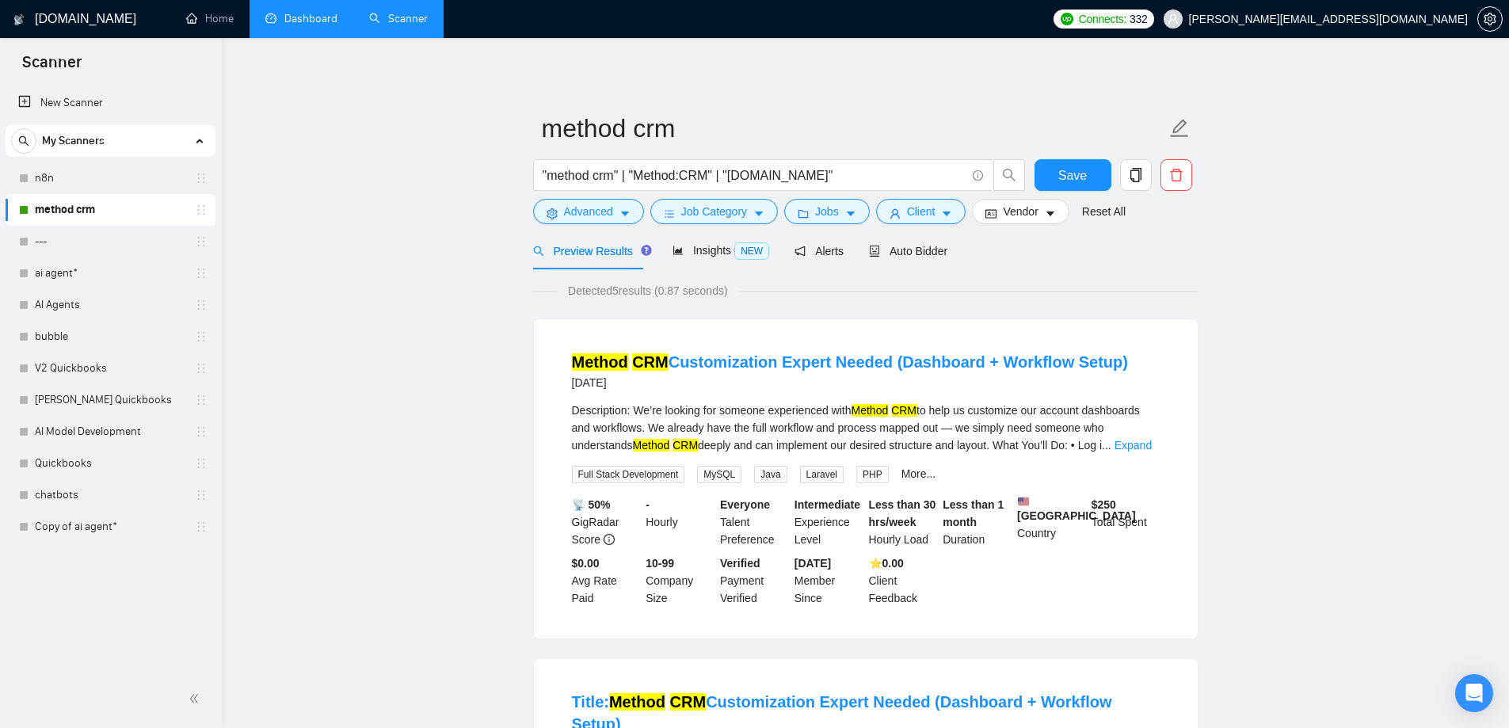
click at [64, 206] on link "method crm" at bounding box center [110, 210] width 150 height 32
click at [922, 254] on span "Auto Bidder" at bounding box center [908, 251] width 78 height 13
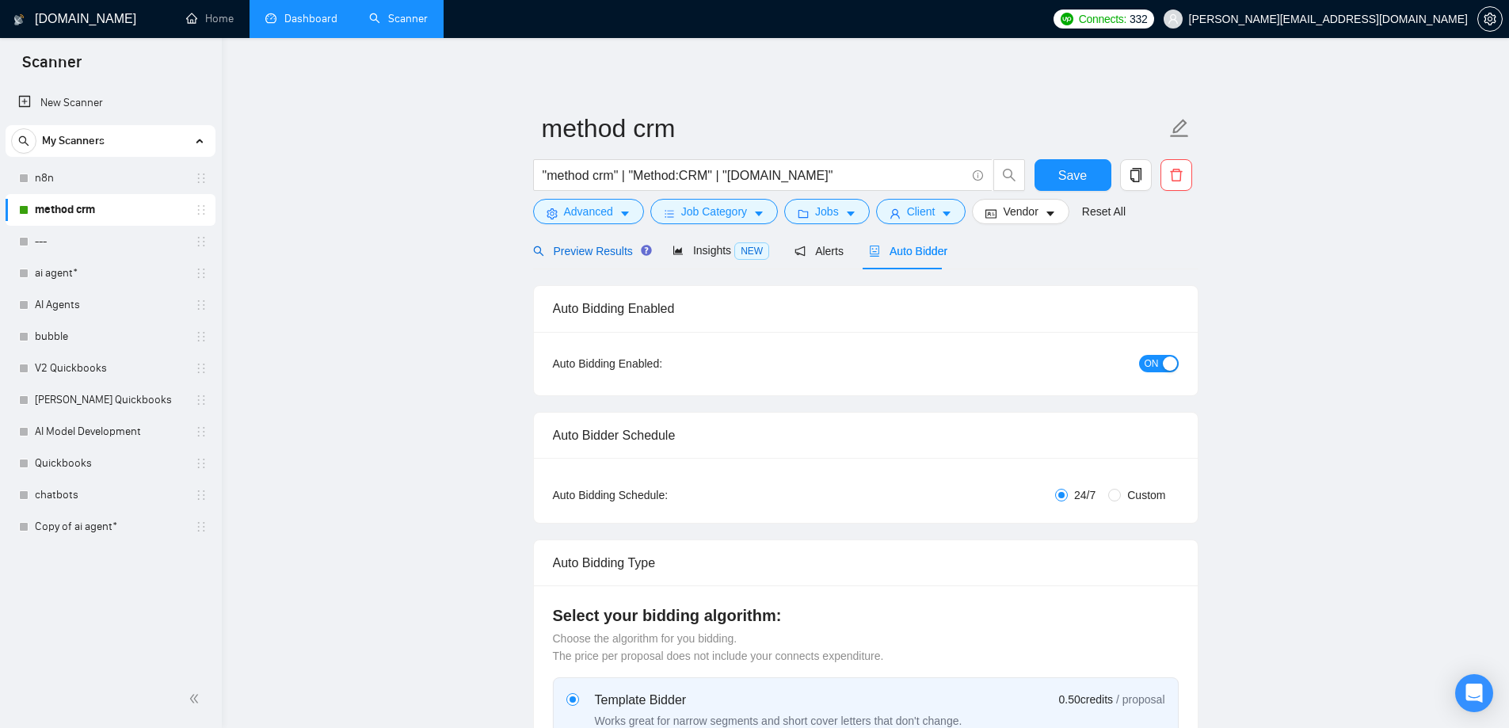
click at [620, 250] on span "Preview Results" at bounding box center [590, 251] width 114 height 13
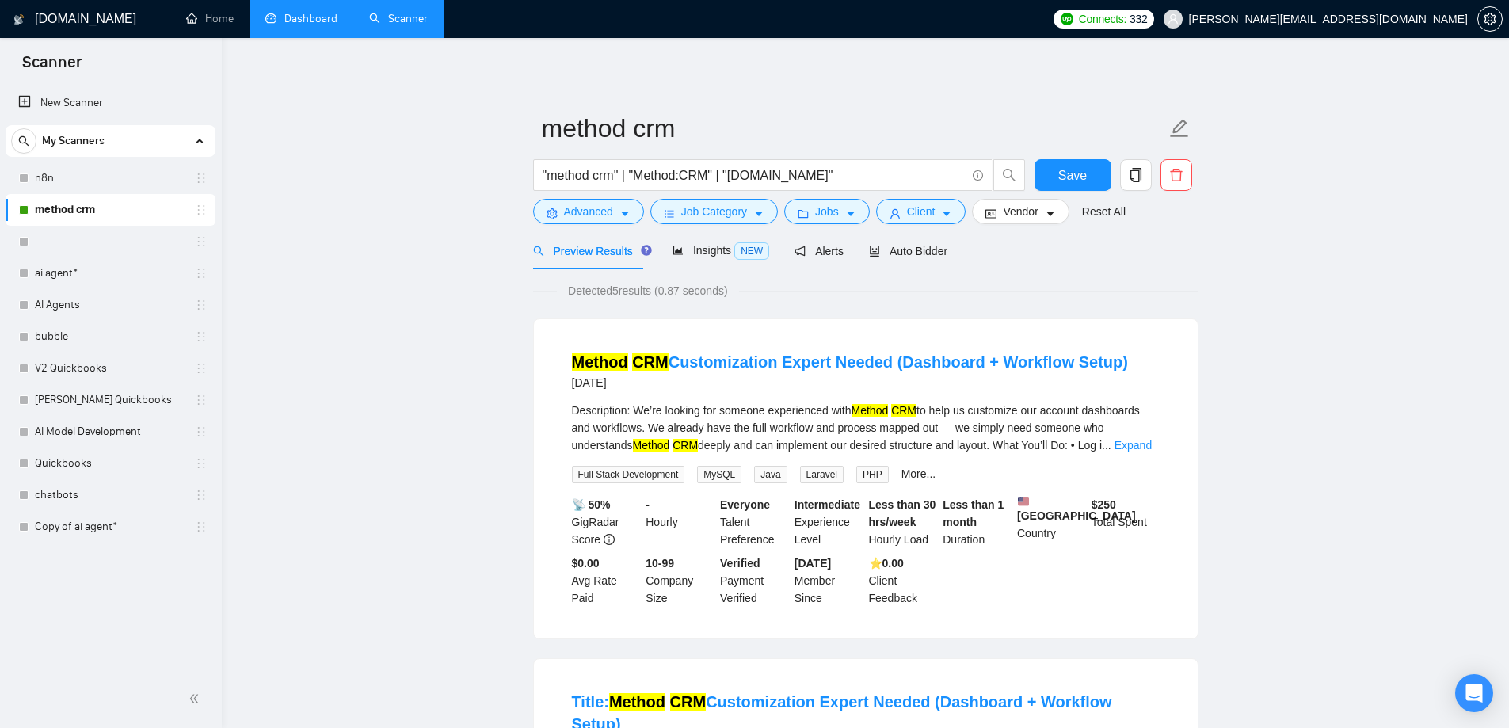
drag, startPoint x: 724, startPoint y: 174, endPoint x: 511, endPoint y: 174, distance: 213.1
click at [1078, 170] on span "Save" at bounding box center [1072, 176] width 29 height 20
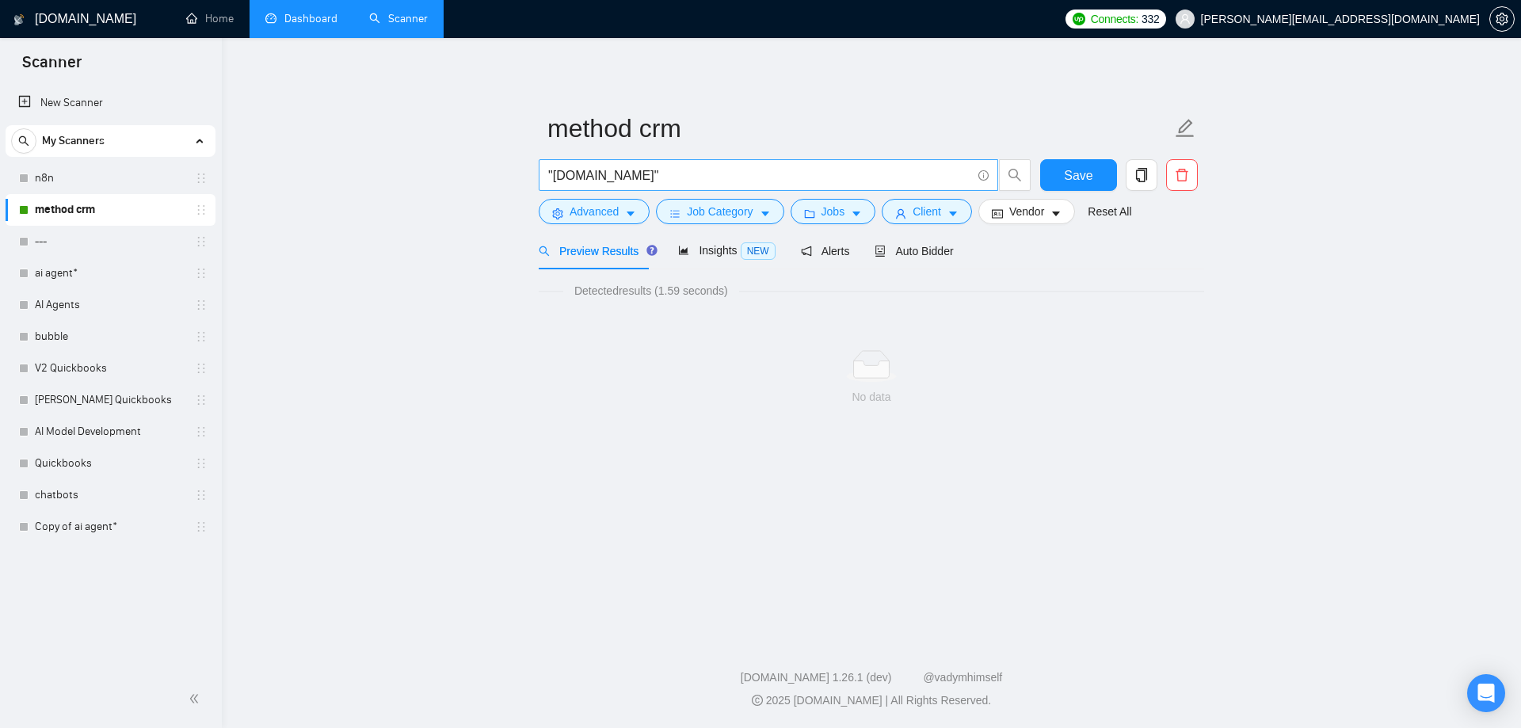
click at [543, 169] on span ""Method.me"" at bounding box center [768, 175] width 459 height 32
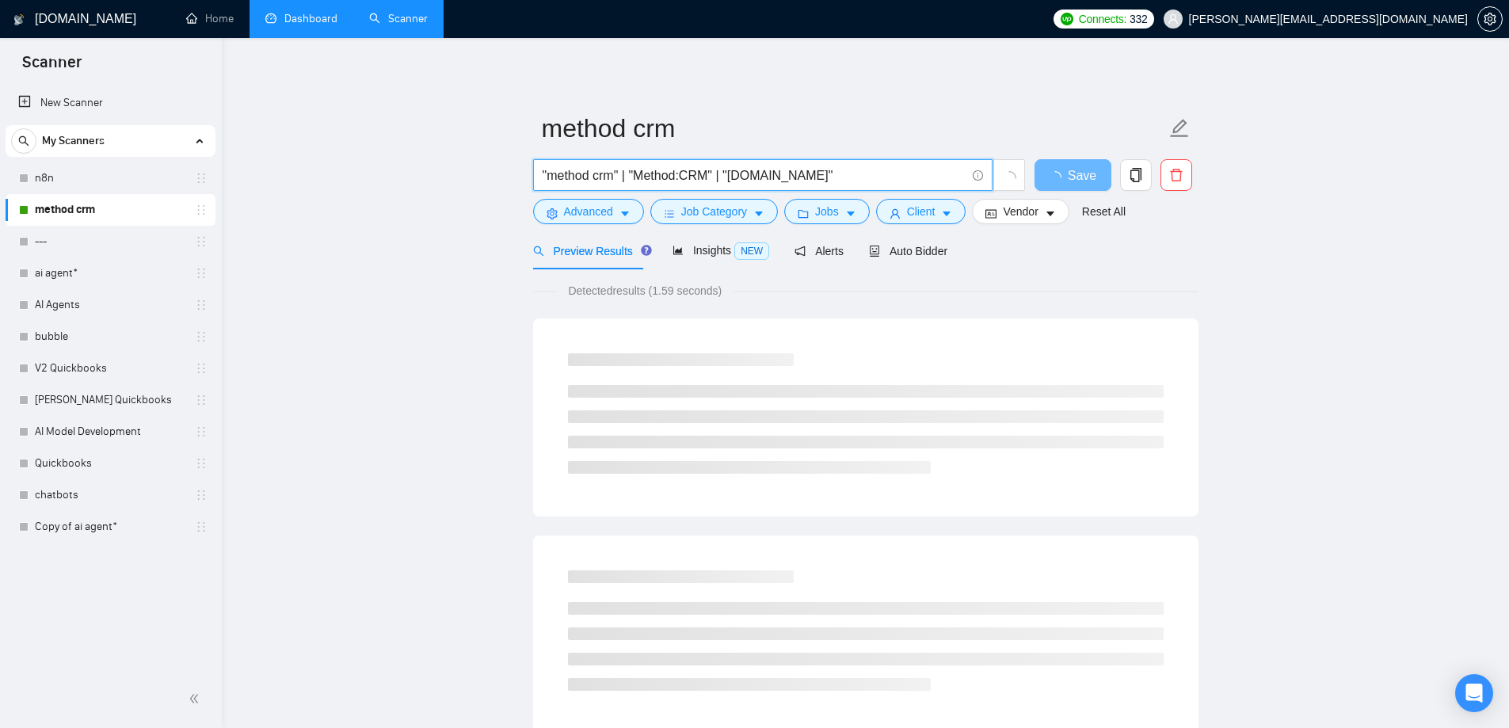
click at [886, 176] on input ""method crm" | "Method:CRM" | "Method.me"" at bounding box center [754, 176] width 423 height 20
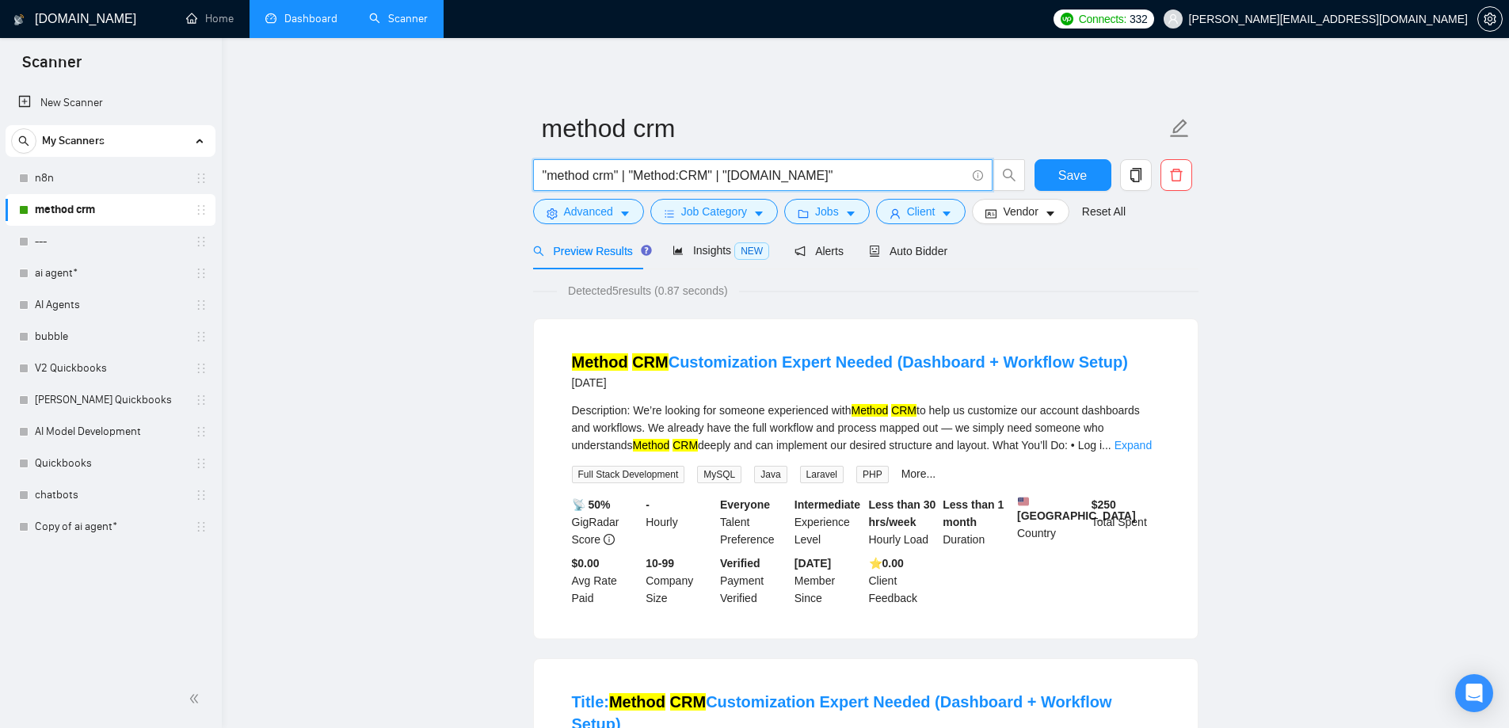
click at [740, 174] on input ""method crm" | "Method:CRM" | "Method.me"" at bounding box center [754, 176] width 423 height 20
click at [1052, 175] on button "Save" at bounding box center [1072, 175] width 77 height 32
click at [791, 171] on input ""method crm" | "Method:CRM" | "method.me"" at bounding box center [754, 176] width 423 height 20
click at [1074, 177] on span "Save" at bounding box center [1072, 176] width 29 height 20
click at [832, 170] on input ""method crm" | "Method:CRM" | "method.me expert"" at bounding box center [754, 176] width 423 height 20
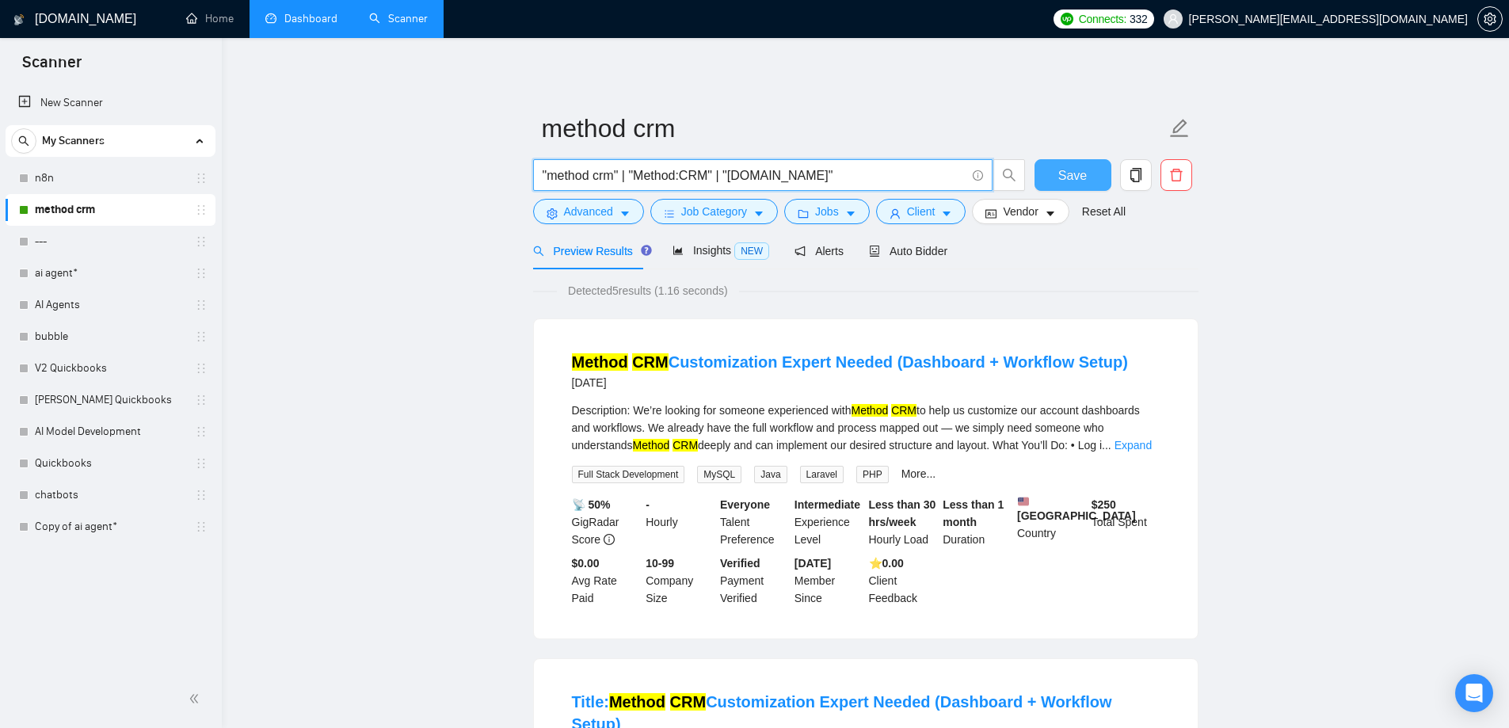
type input ""method crm" | "Method:CRM" | "method.me""
click at [1056, 168] on button "Save" at bounding box center [1072, 175] width 77 height 32
click at [934, 216] on button "Client" at bounding box center [921, 211] width 90 height 25
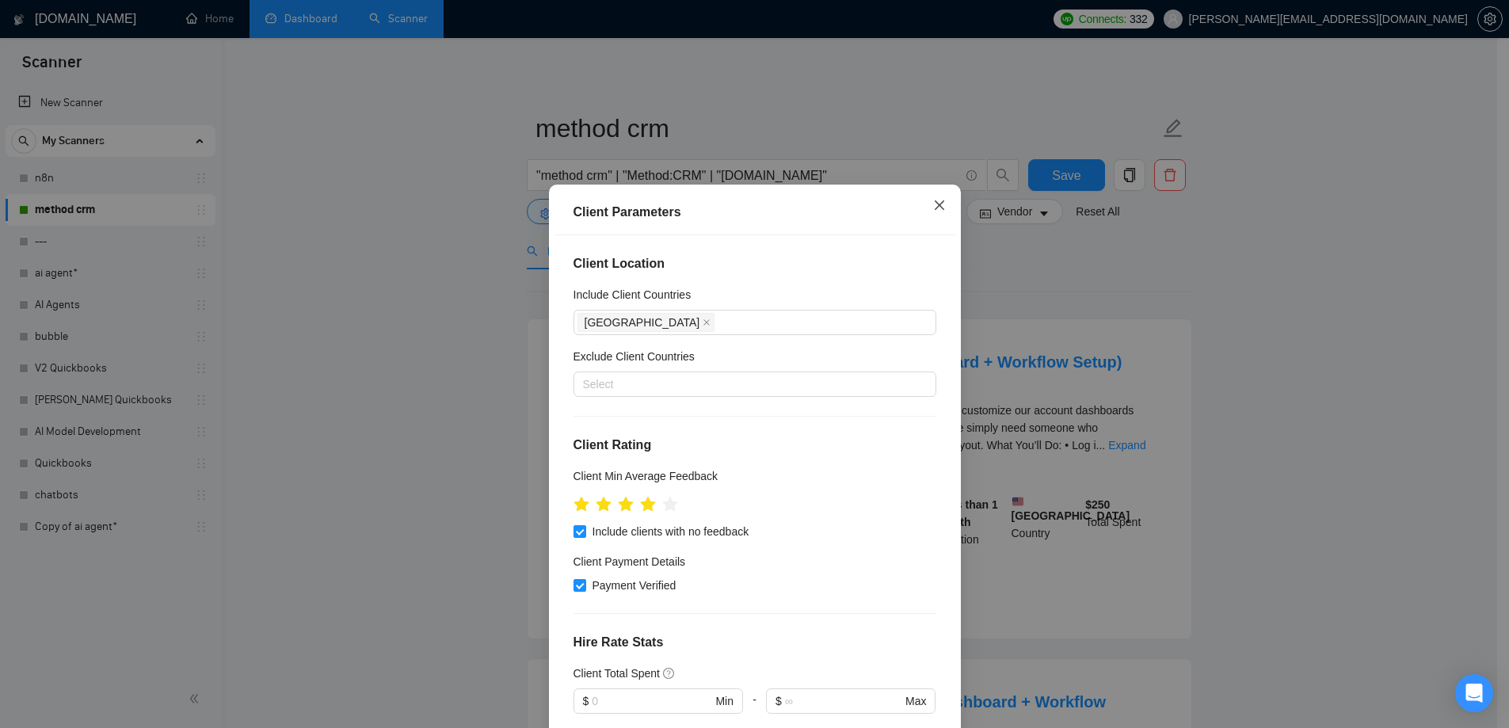
click at [933, 200] on icon "close" at bounding box center [939, 205] width 13 height 13
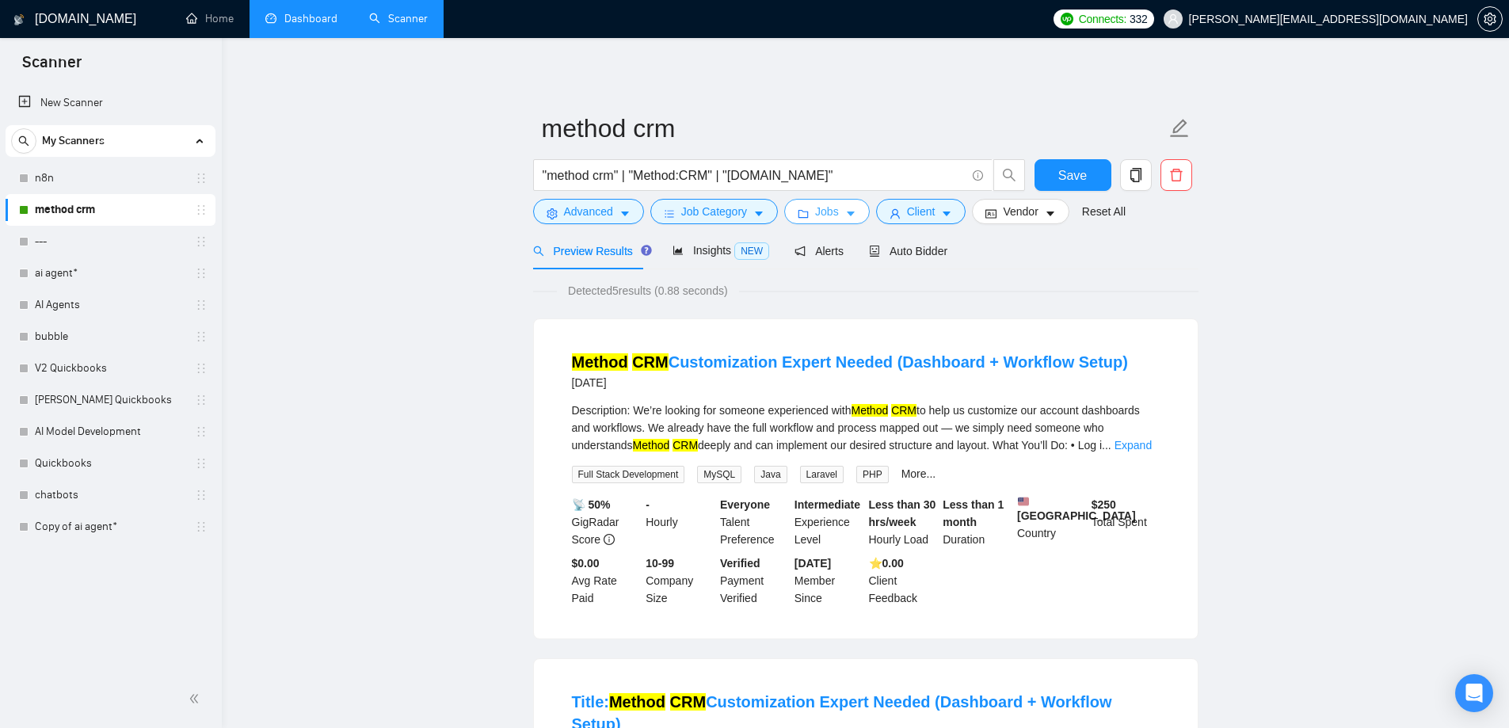
click at [821, 211] on span "Jobs" at bounding box center [827, 211] width 24 height 17
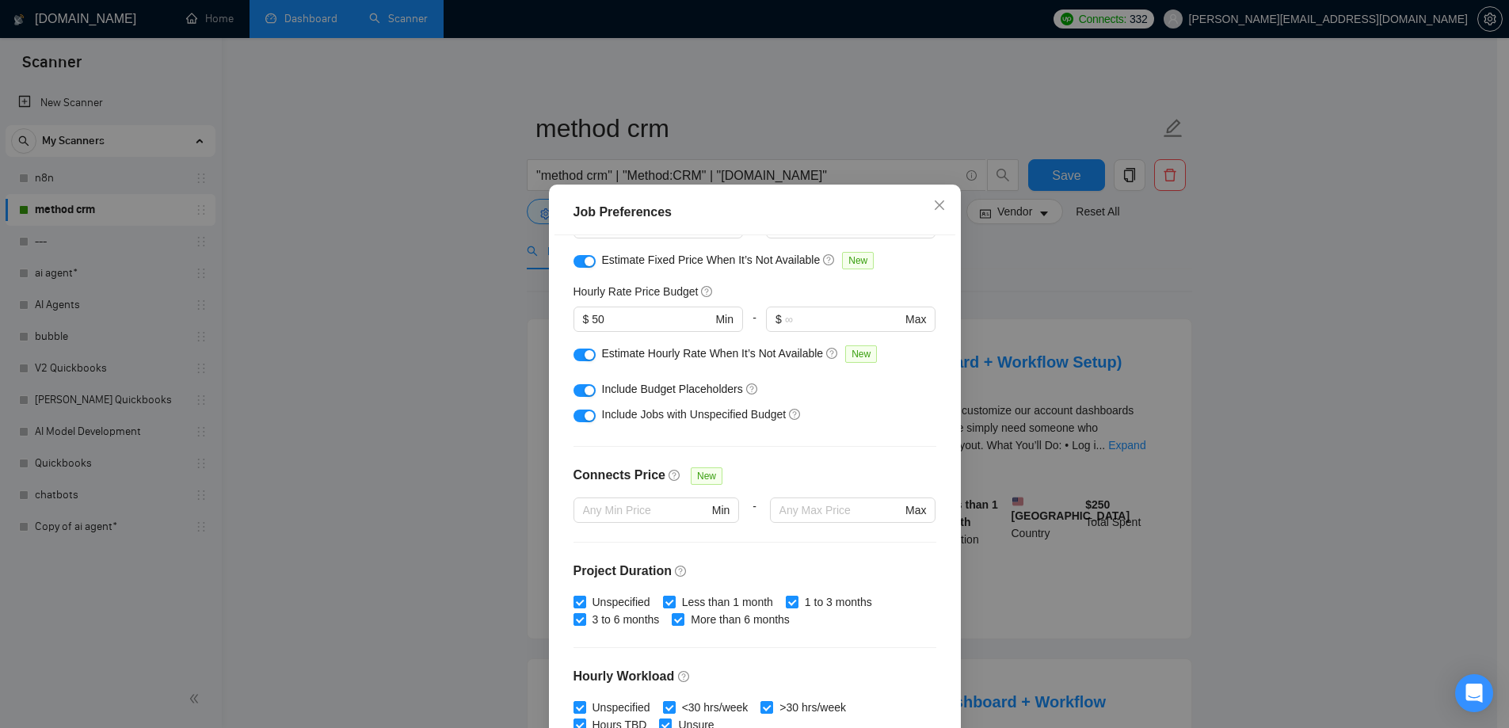
scroll to position [79, 0]
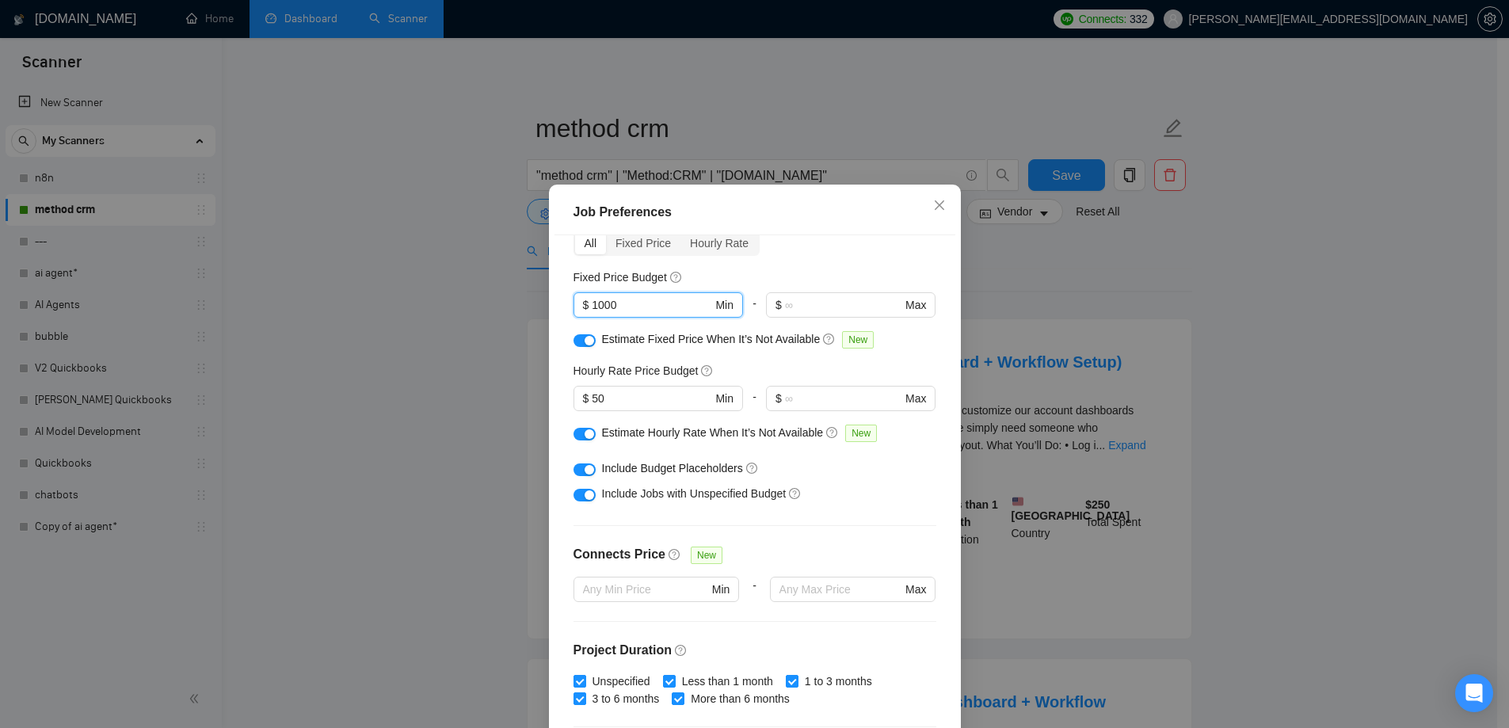
drag, startPoint x: 648, startPoint y: 302, endPoint x: 465, endPoint y: 303, distance: 183.0
click at [465, 303] on div "Job Preferences Budget Project Type All Fixed Price Hourly Rate Fixed Price Bud…" at bounding box center [754, 364] width 1509 height 728
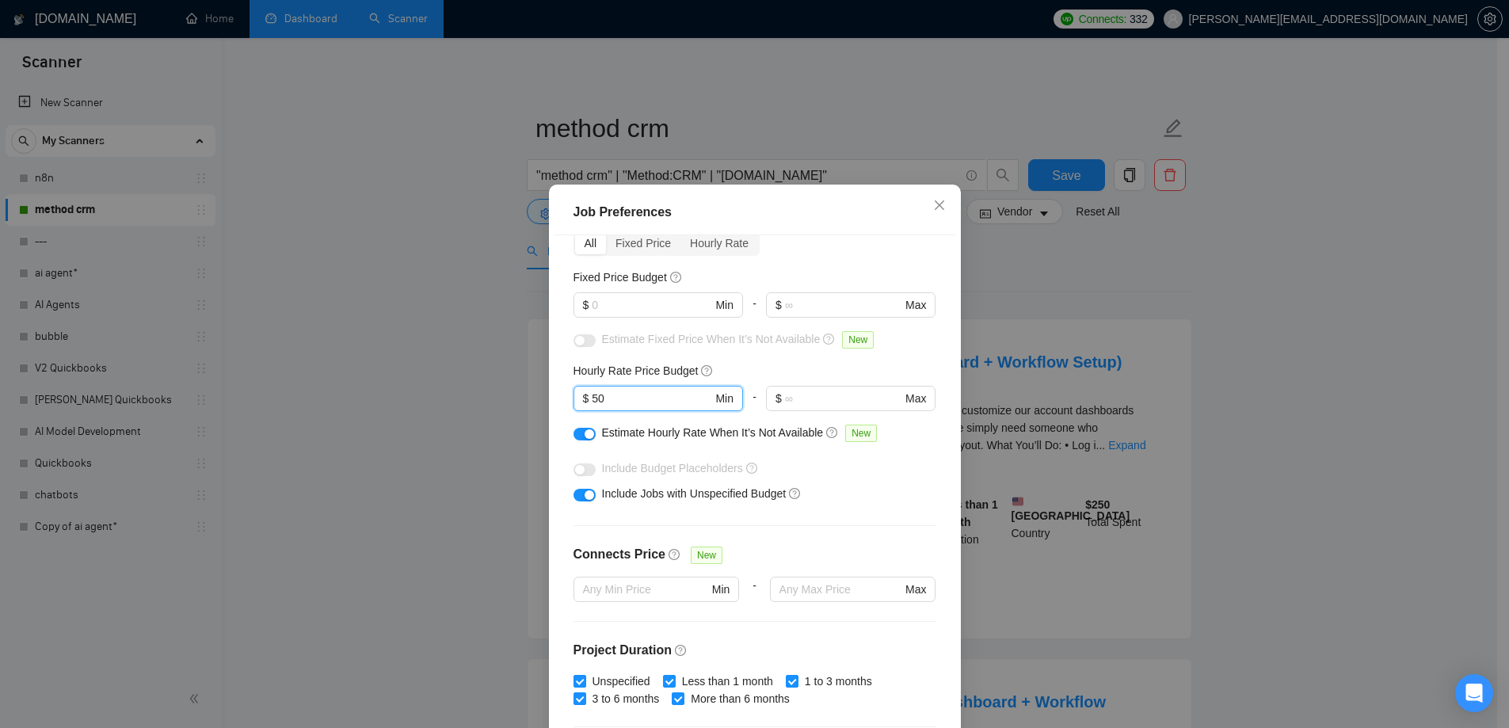
drag, startPoint x: 626, startPoint y: 401, endPoint x: 541, endPoint y: 391, distance: 85.4
click at [541, 391] on div "Job Preferences Budget Project Type All Fixed Price Hourly Rate Fixed Price Bud…" at bounding box center [754, 364] width 1509 height 728
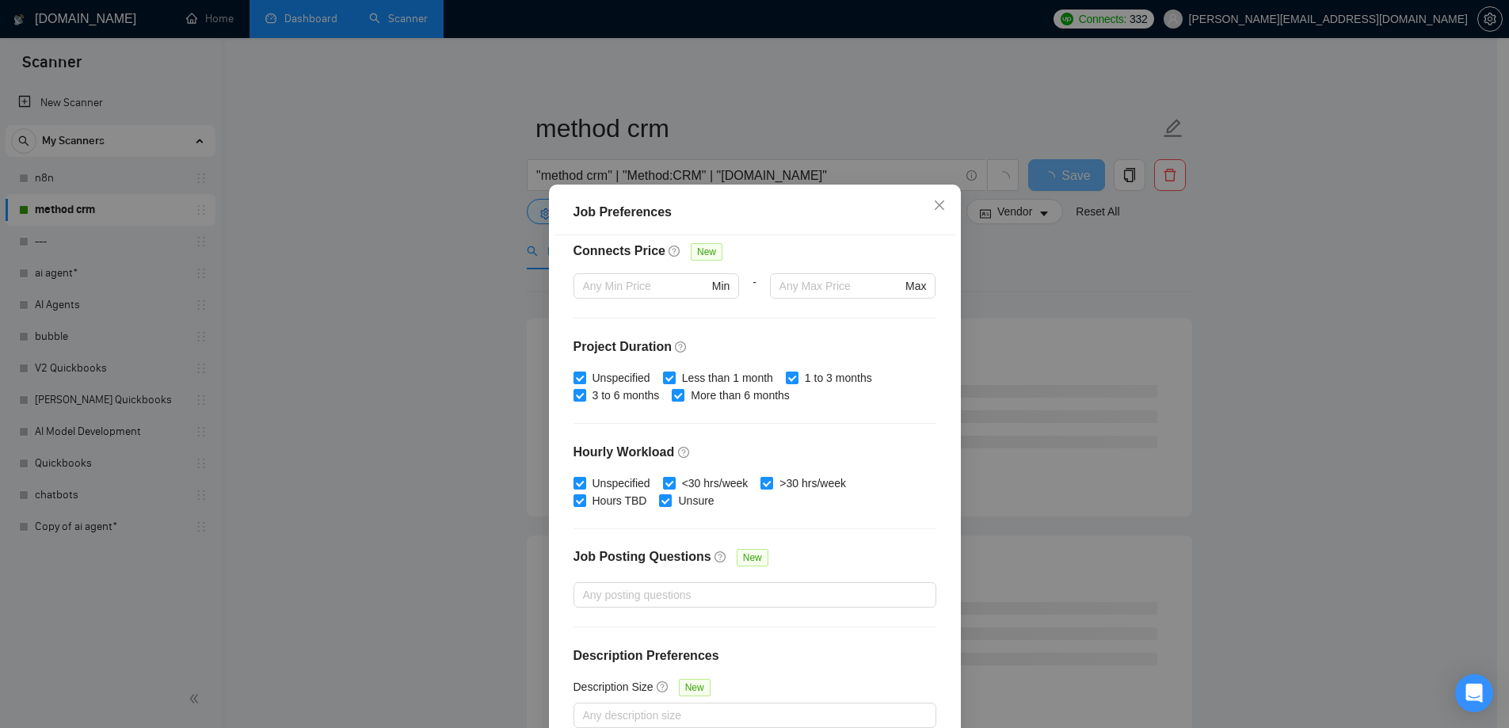
scroll to position [87, 0]
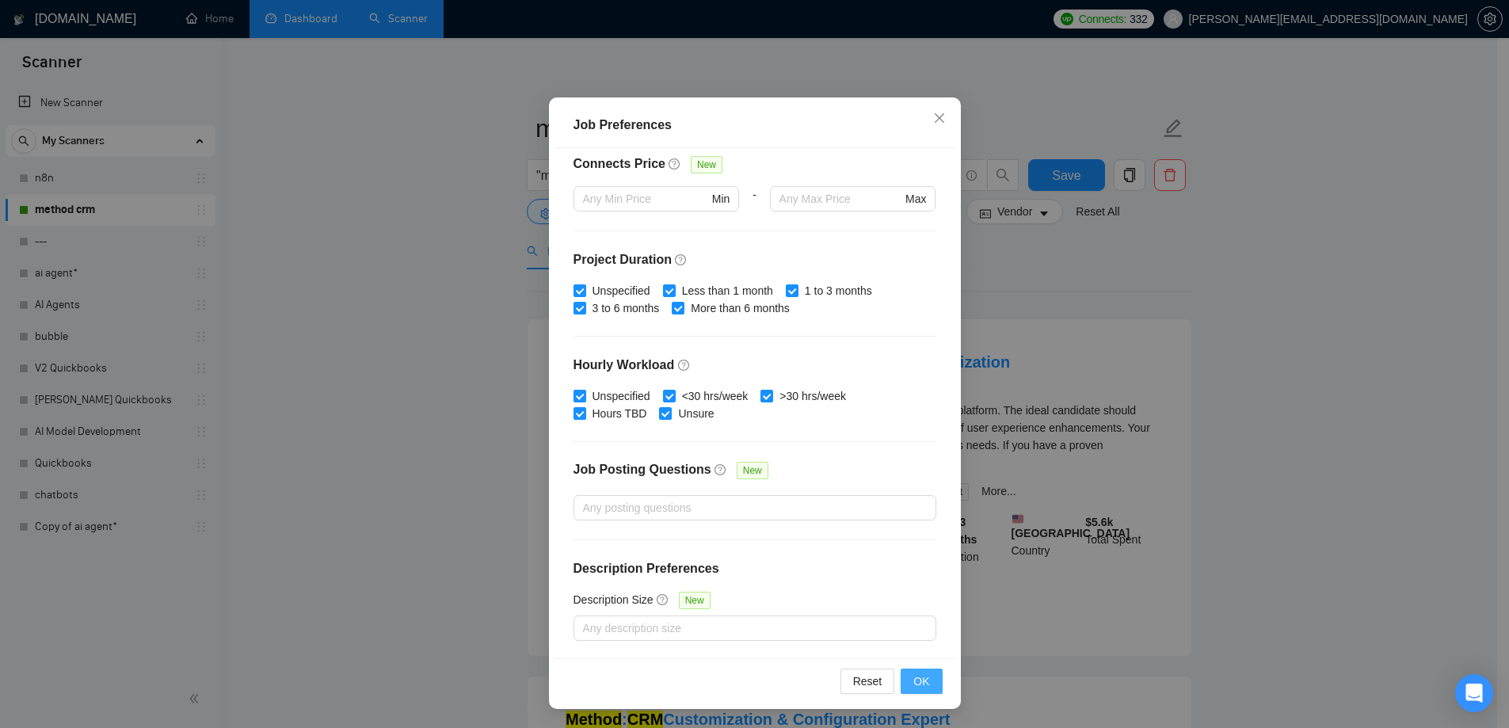
click at [932, 680] on button "OK" at bounding box center [921, 681] width 41 height 25
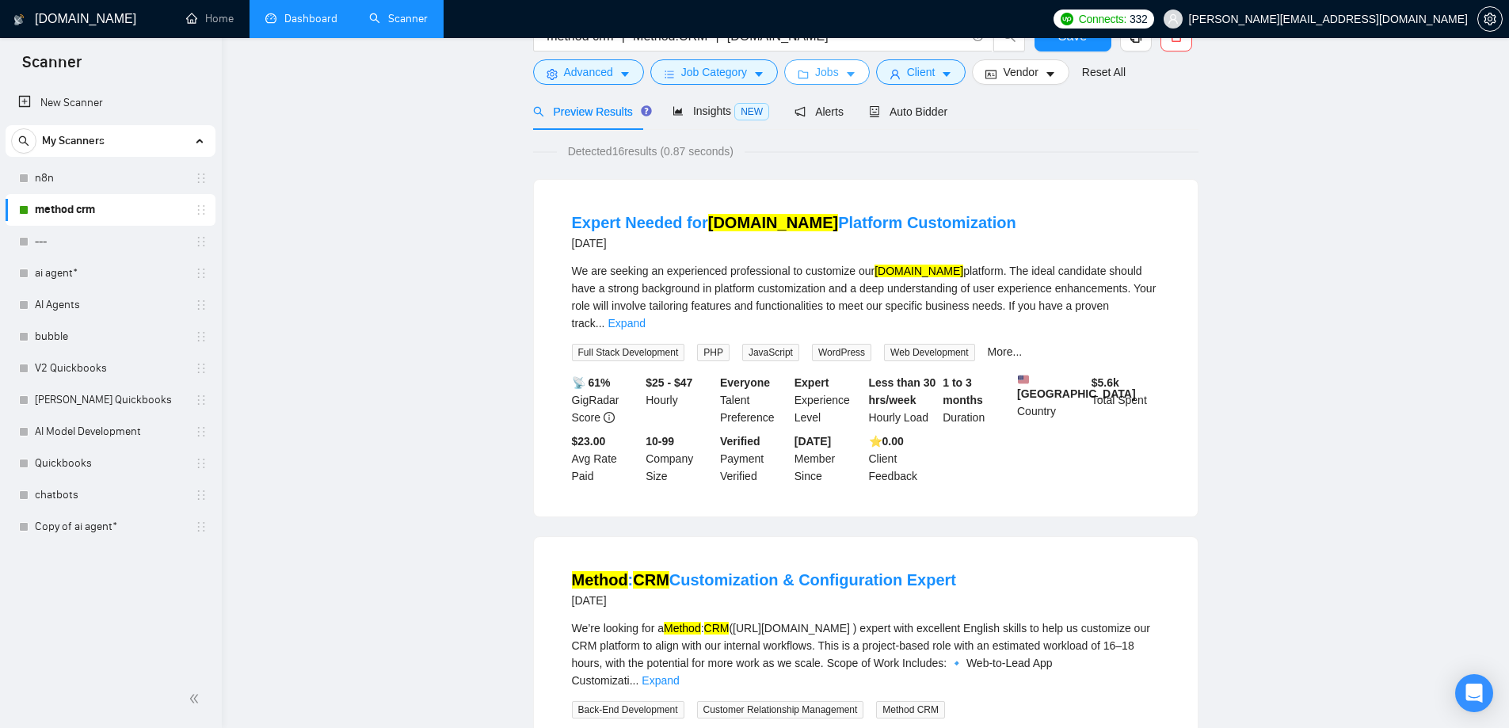
scroll to position [0, 0]
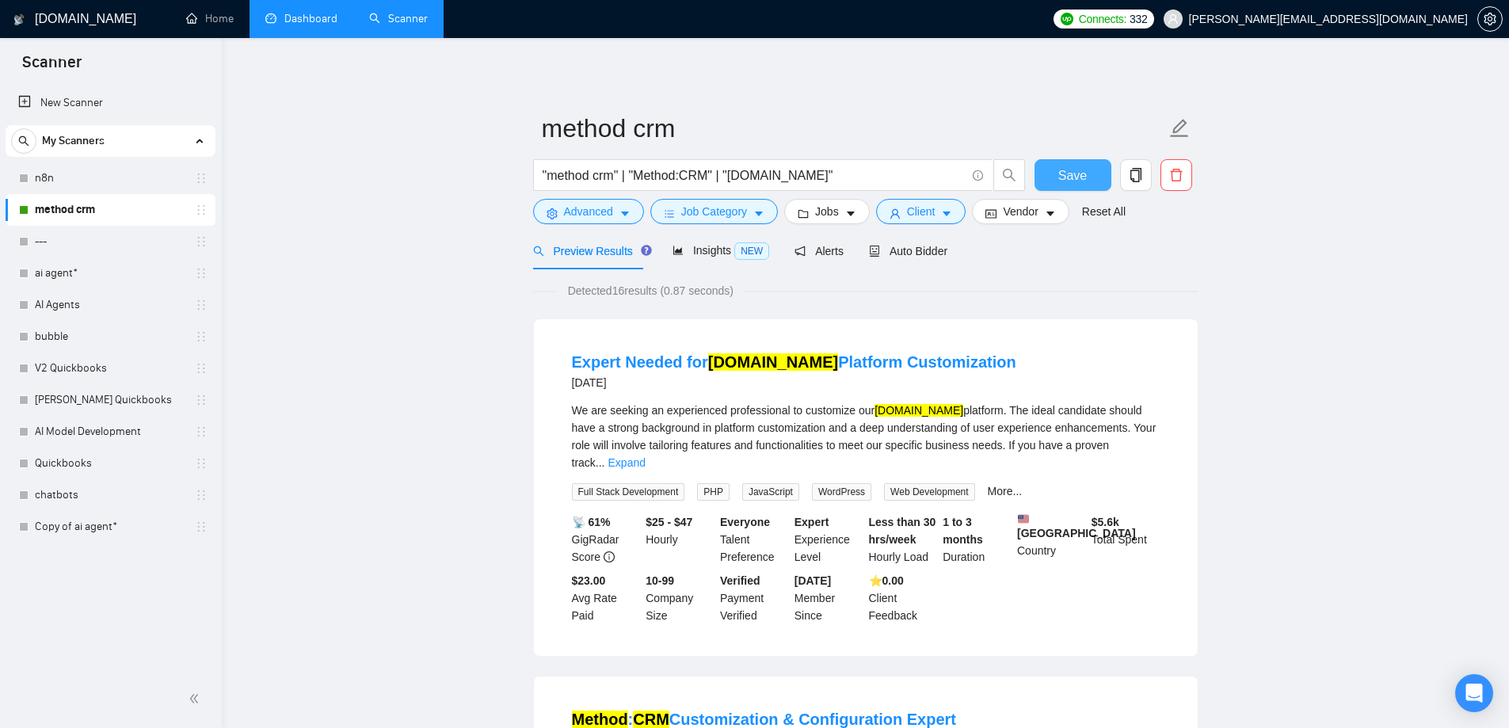
click at [1073, 173] on span "Save" at bounding box center [1072, 176] width 29 height 20
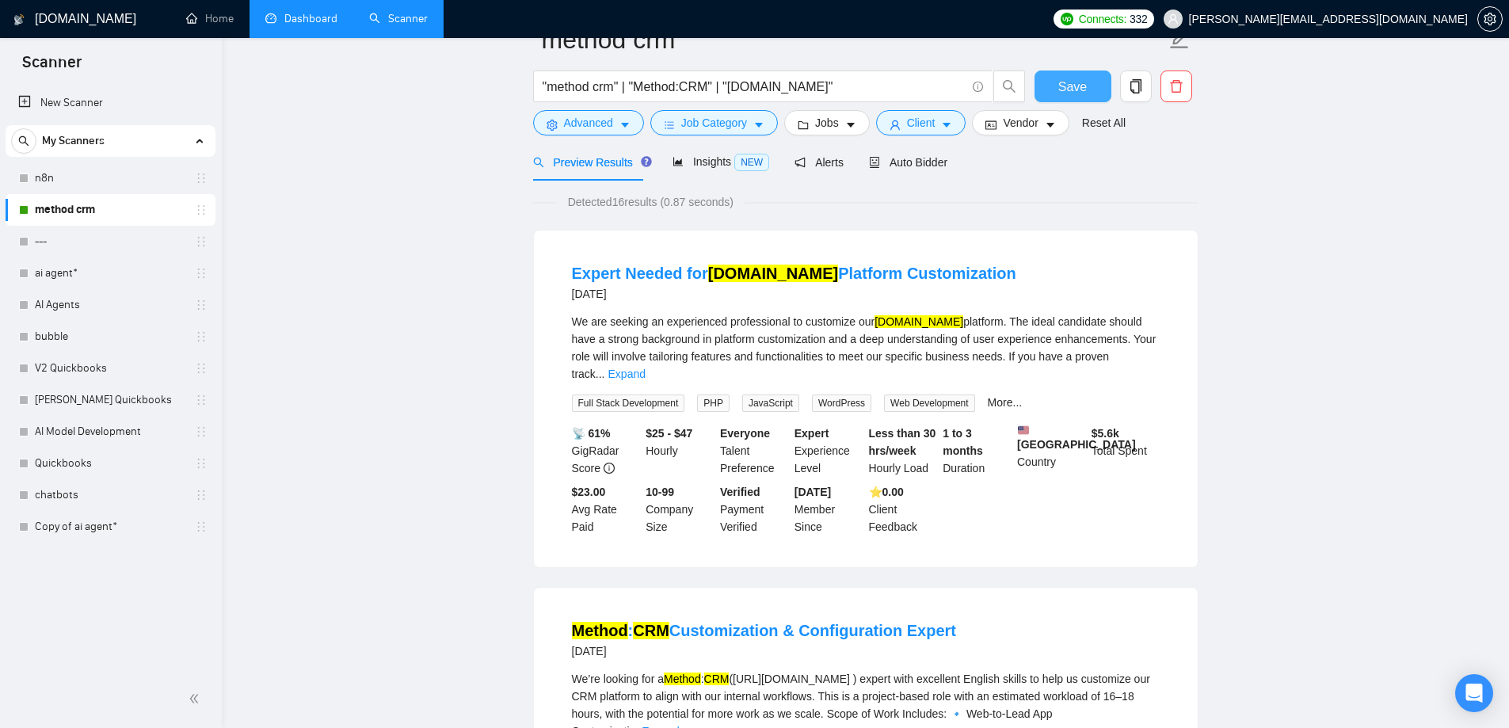
scroll to position [317, 0]
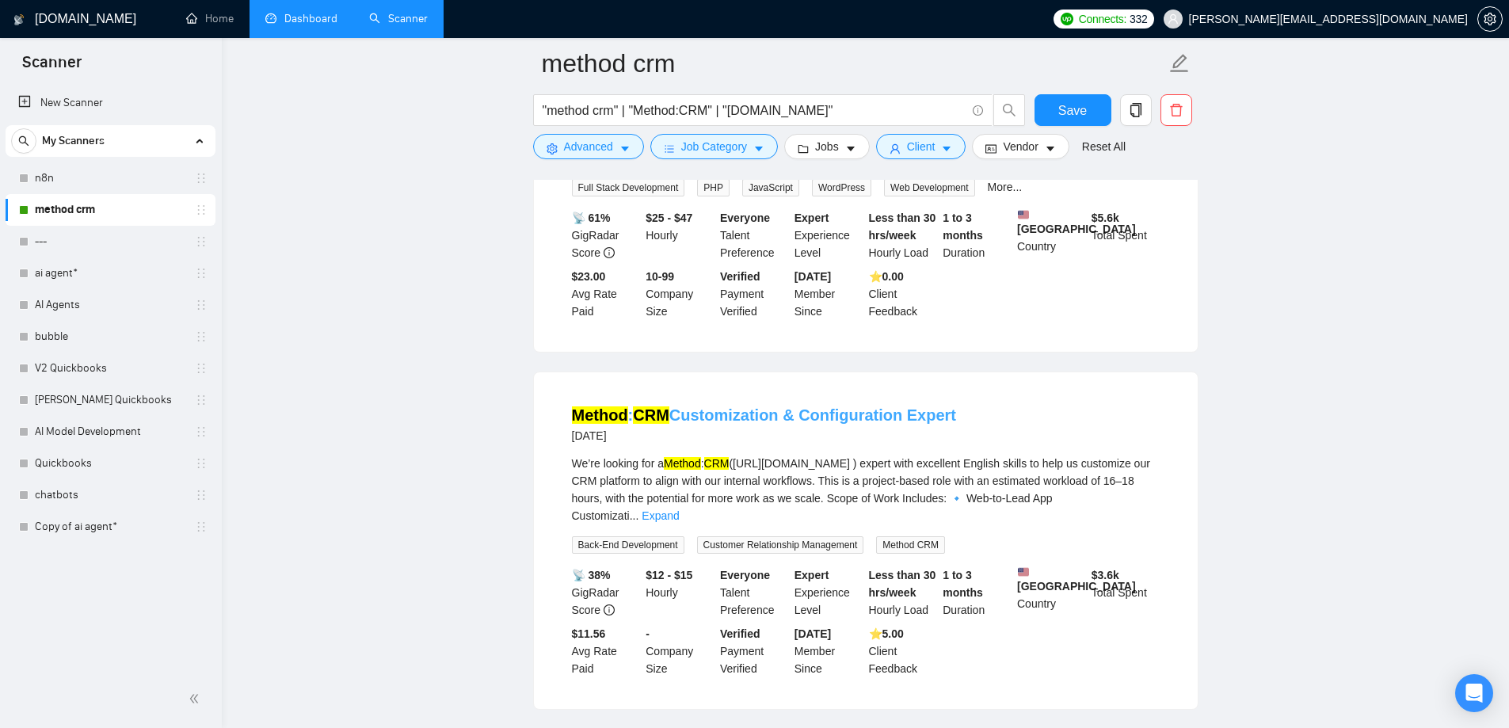
click at [791, 406] on link "Method : CRM Customization & Configuration Expert" at bounding box center [764, 414] width 385 height 17
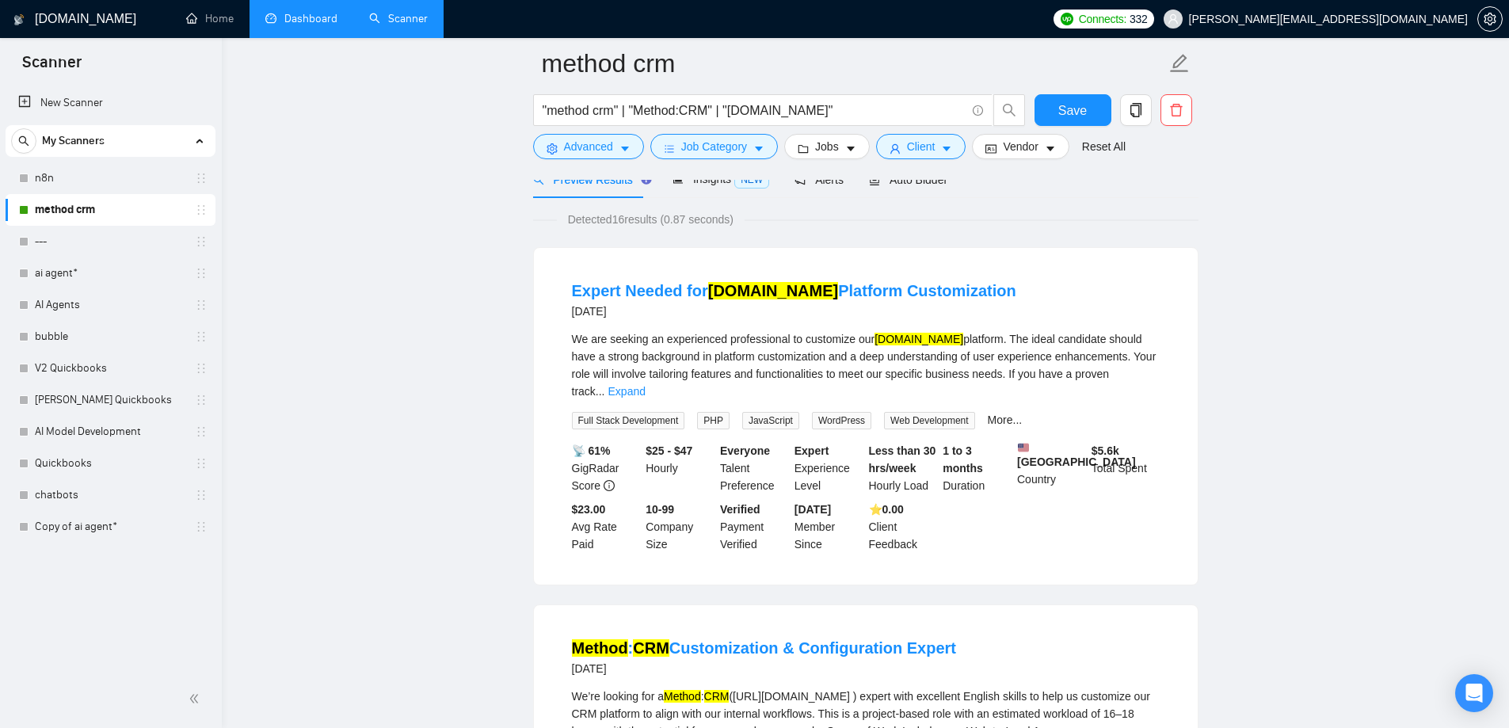
scroll to position [0, 0]
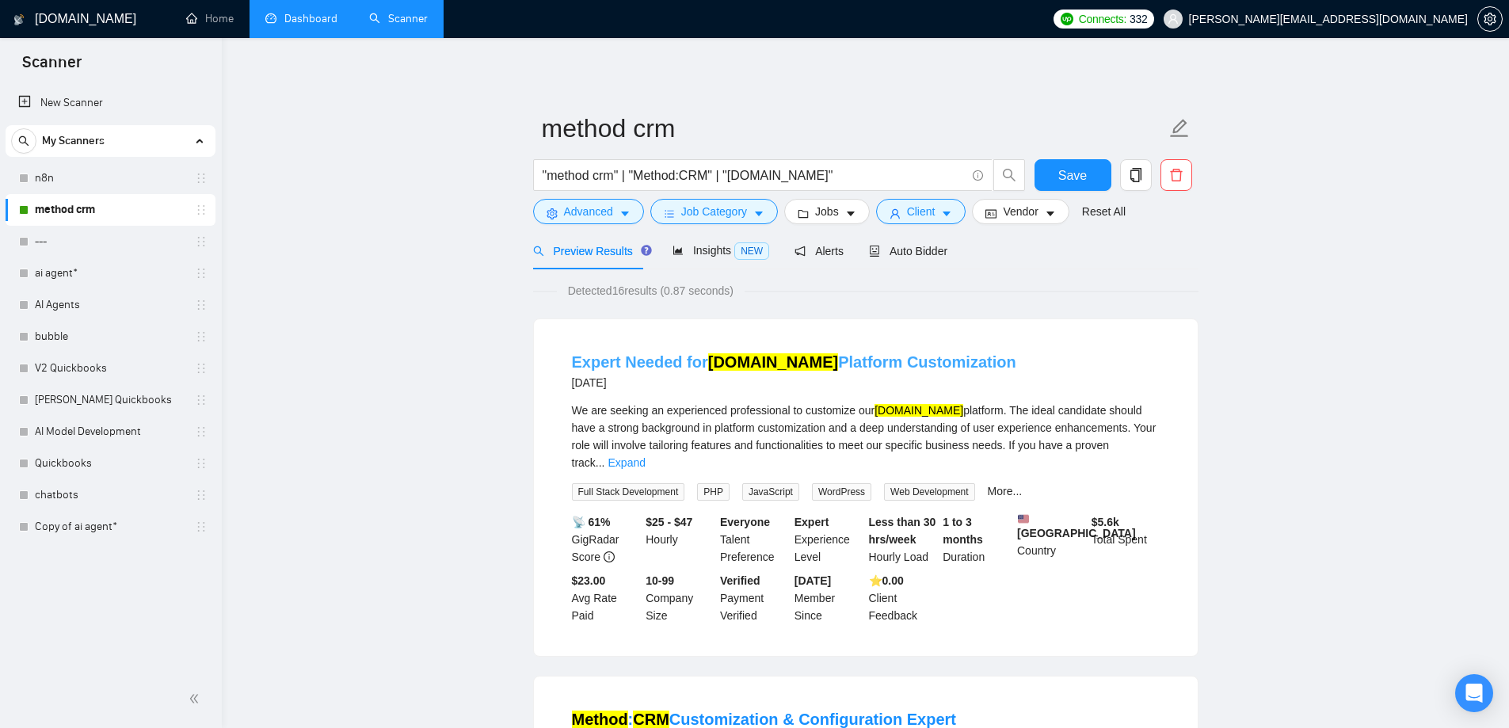
click at [665, 364] on link "Expert Needed for Method.me Platform Customization" at bounding box center [794, 361] width 444 height 17
click at [1072, 172] on span "Save" at bounding box center [1072, 176] width 29 height 20
